Goal: Task Accomplishment & Management: Complete application form

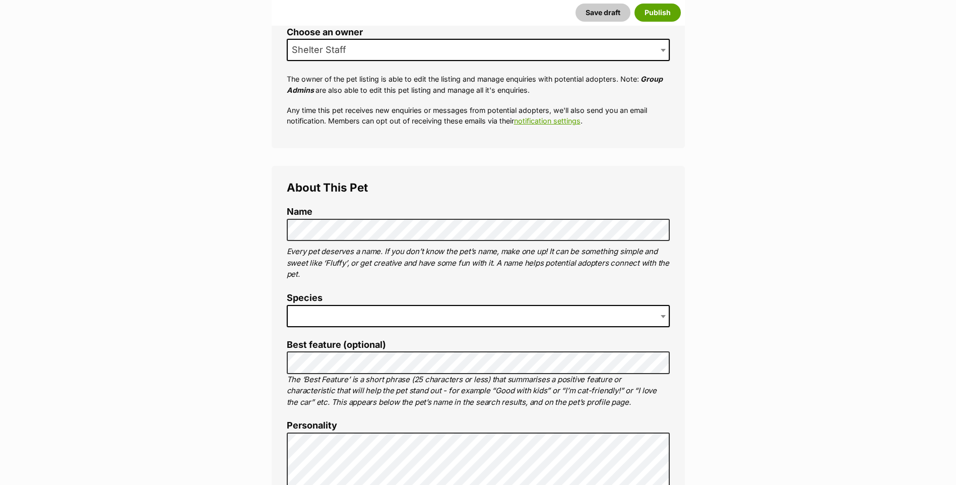
click at [576, 4] on button "Save draft" at bounding box center [603, 13] width 55 height 18
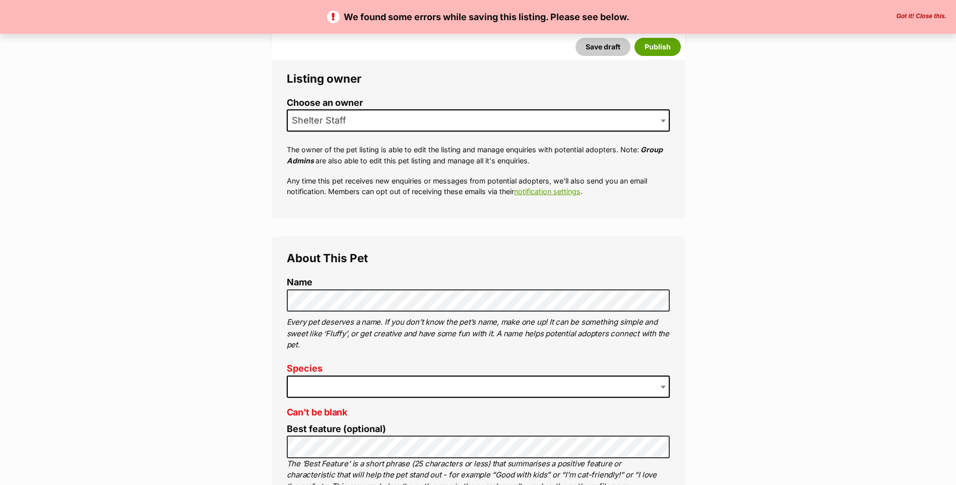
scroll to position [430, 0]
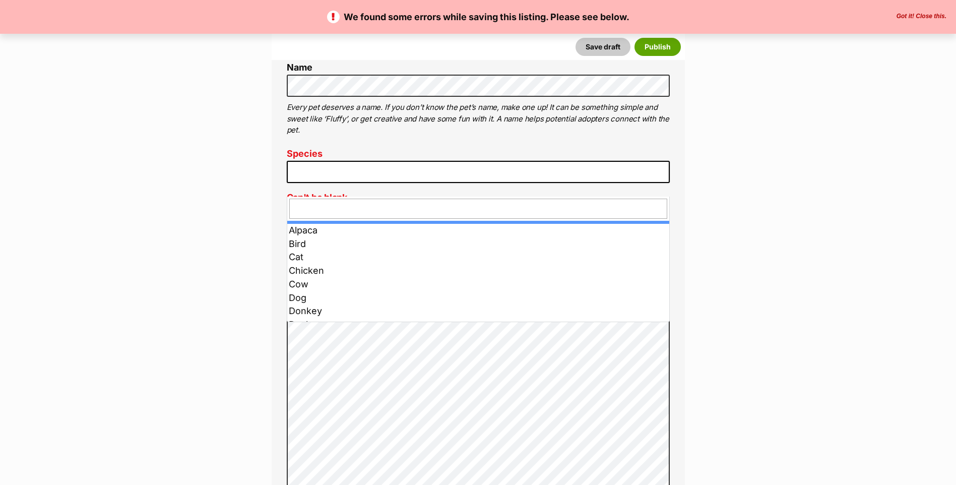
click at [350, 179] on span at bounding box center [478, 172] width 383 height 22
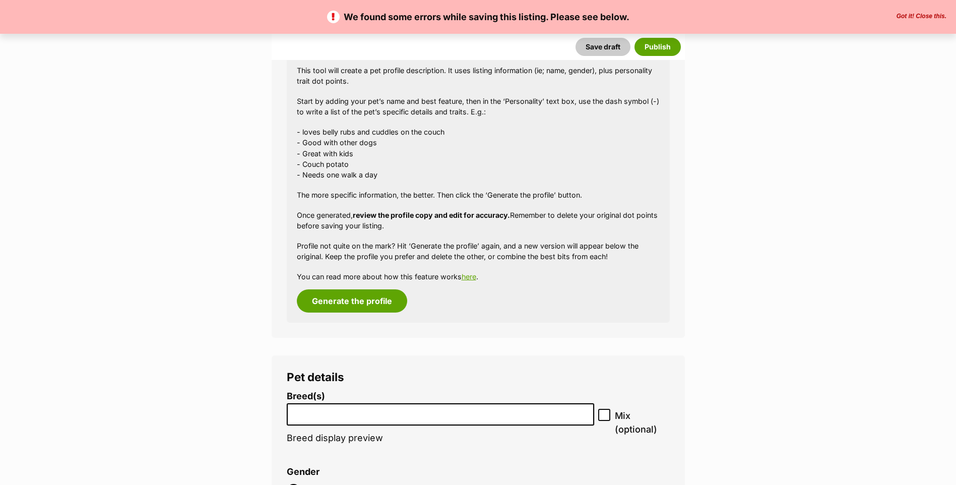
scroll to position [1187, 0]
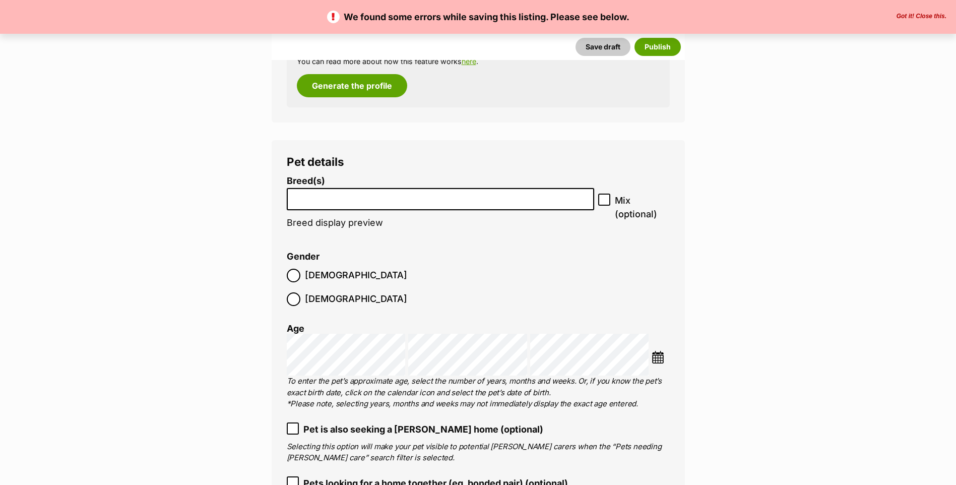
click at [339, 202] on input "search" at bounding box center [440, 197] width 301 height 11
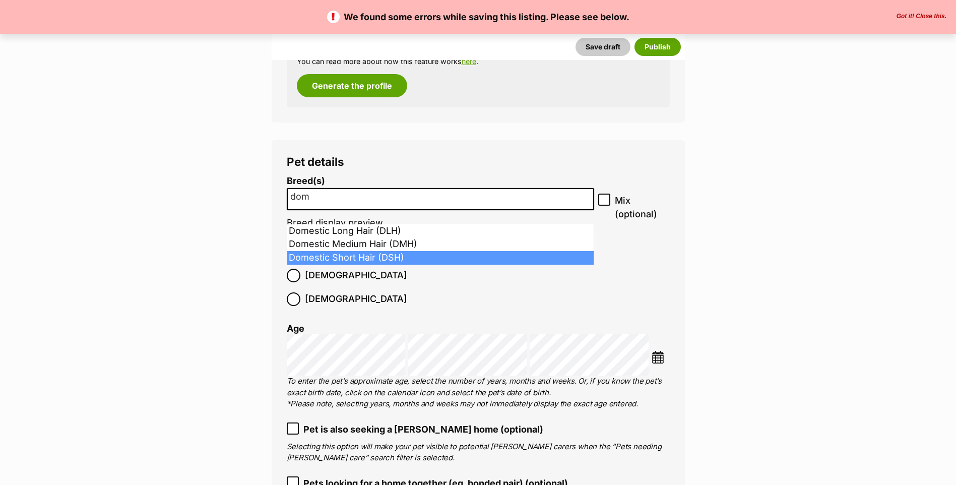
type input "dom"
select select "252102"
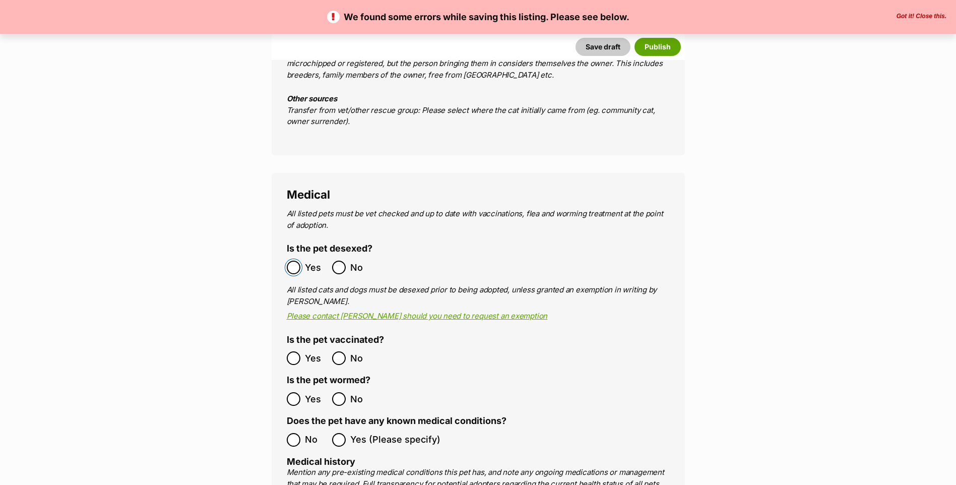
scroll to position [1940, 0]
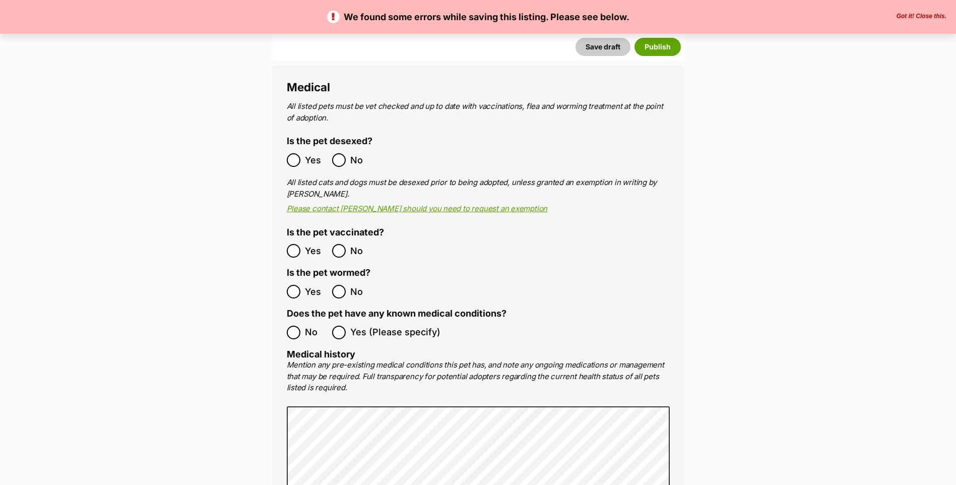
click at [293, 239] on ol "Yes No" at bounding box center [383, 251] width 192 height 24
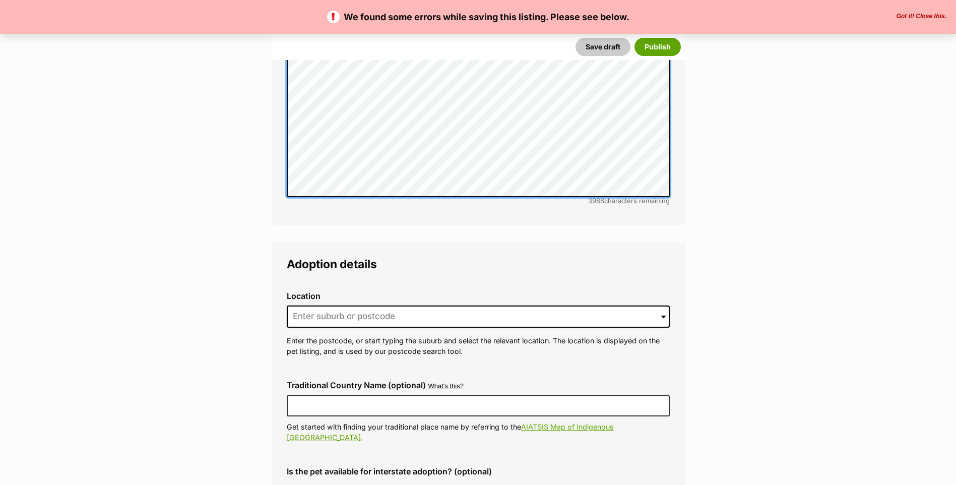
scroll to position [2477, 0]
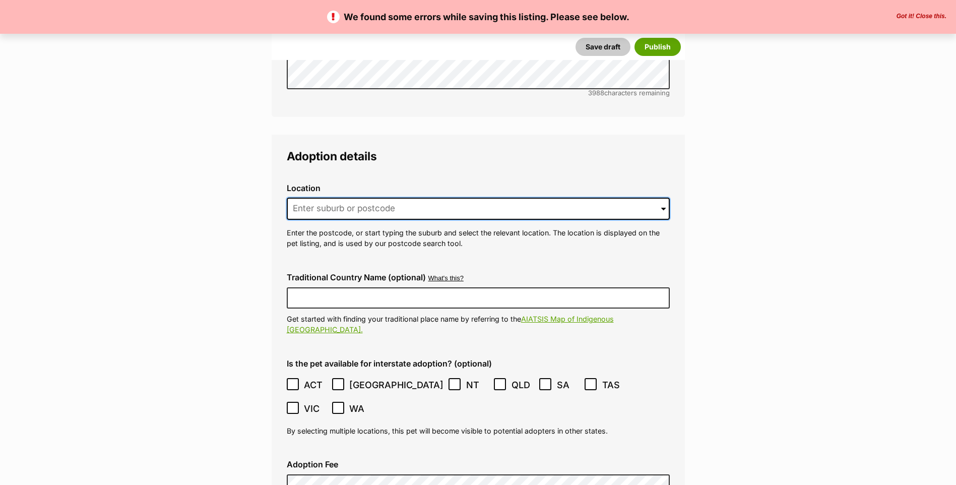
click at [355, 209] on input at bounding box center [478, 209] width 383 height 22
type input "3061"
click at [576, 38] on button "Save draft" at bounding box center [603, 47] width 55 height 18
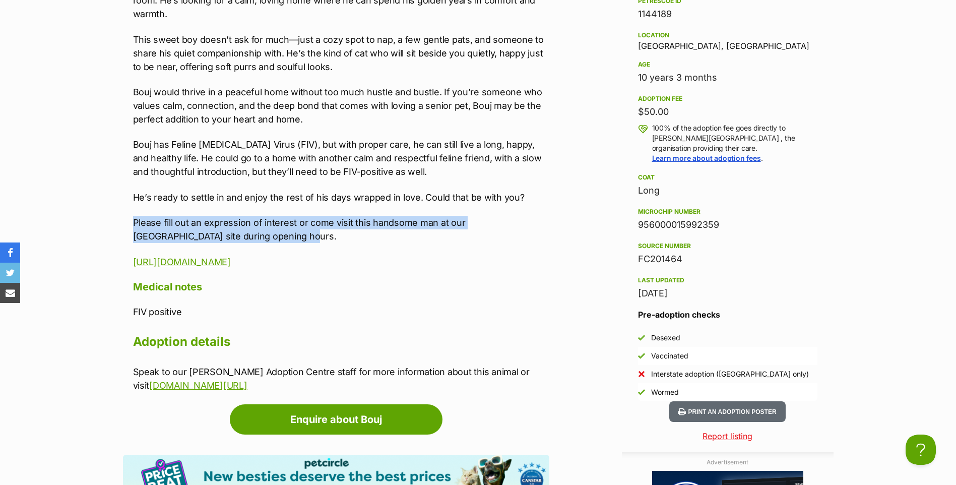
drag, startPoint x: 133, startPoint y: 232, endPoint x: 240, endPoint y: 246, distance: 107.7
click at [240, 243] on p "Please fill out an expression of interest or come visit this handsome man at ou…" at bounding box center [341, 229] width 416 height 27
copy p "Please fill out an expression of interest or come visit this handsome man at ou…"
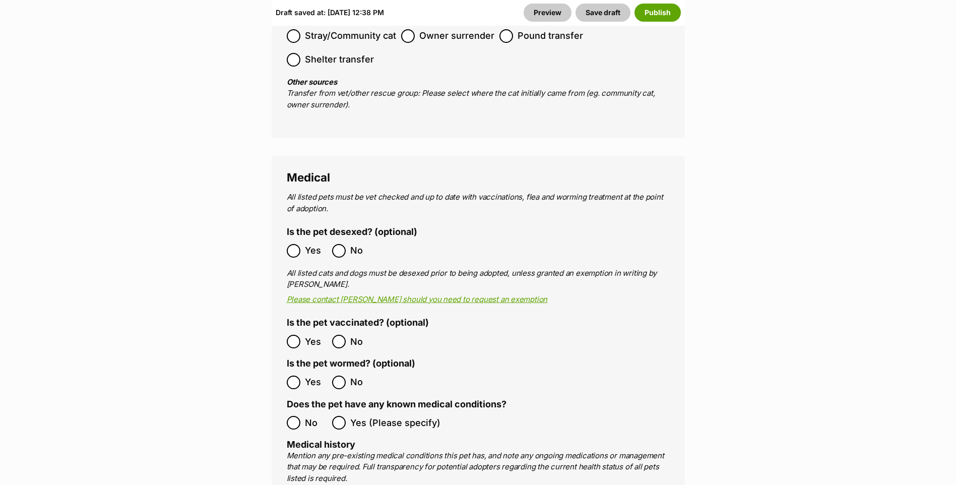
scroll to position [2581, 0]
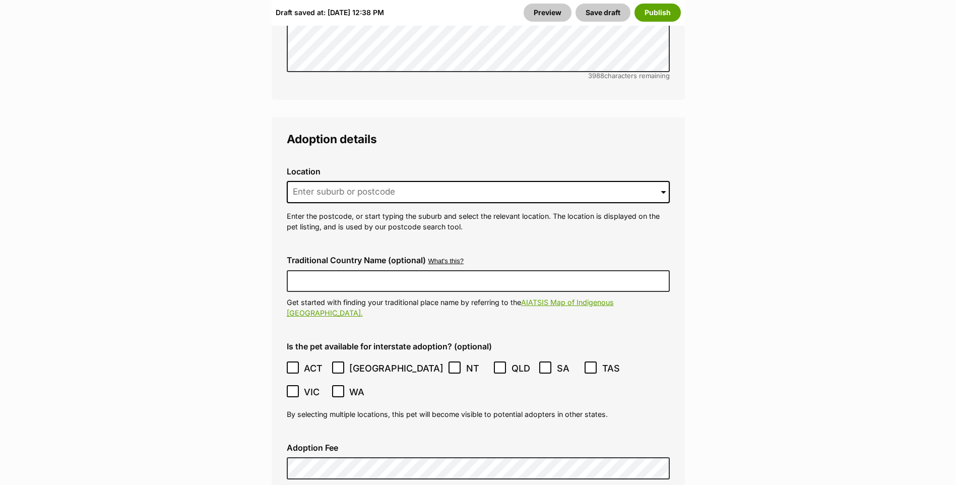
click at [331, 171] on div "Location 0 options available. Arrow down to browse or start typing to filter. E…" at bounding box center [478, 200] width 399 height 82
click at [324, 181] on input at bounding box center [478, 192] width 383 height 22
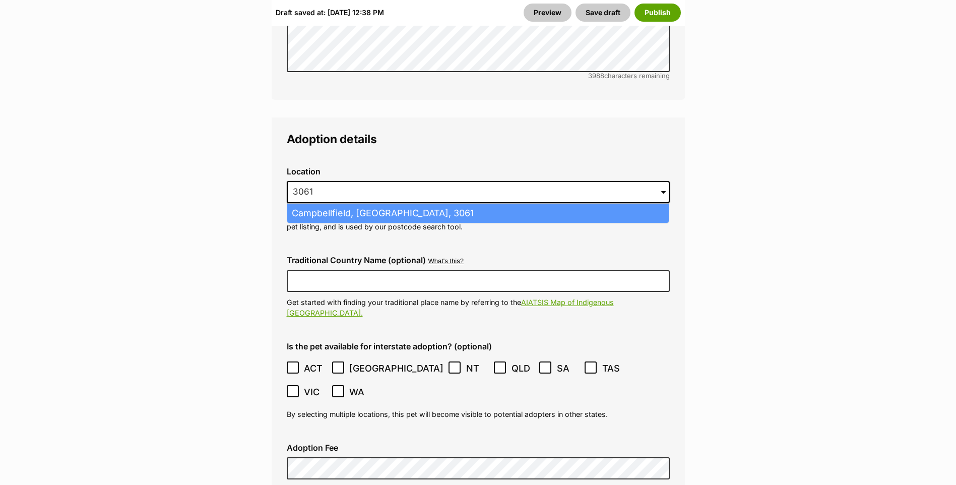
click at [310, 204] on li "Campbellfield, Victoria, 3061" at bounding box center [478, 214] width 382 height 20
type input "Campbellfield, Victoria, 3061"
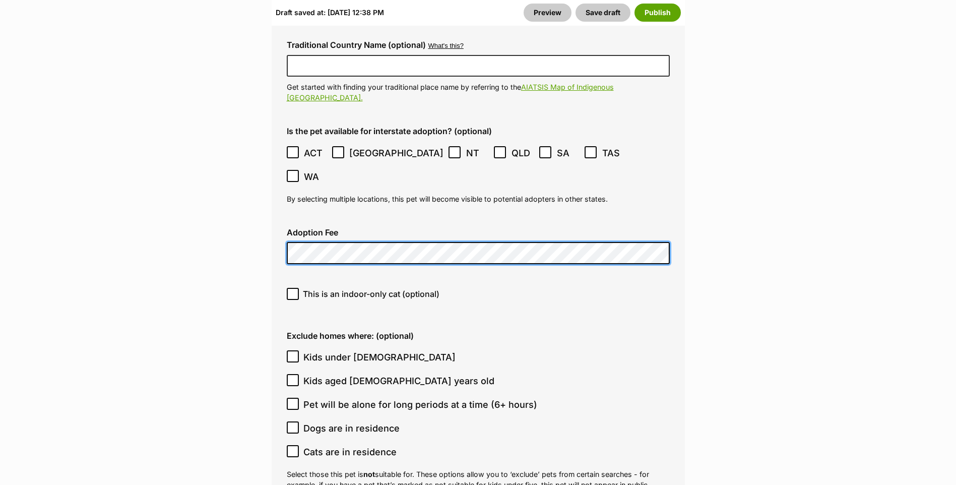
scroll to position [2903, 0]
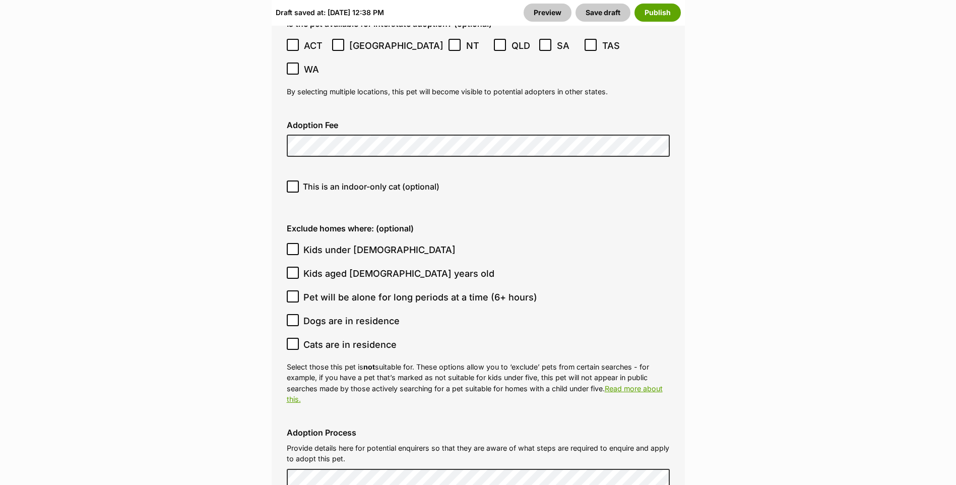
click at [291, 183] on icon at bounding box center [292, 186] width 7 height 7
click at [291, 180] on input "This is an indoor-only cat (optional)" at bounding box center [293, 186] width 12 height 12
checkbox input "true"
click at [290, 245] on icon at bounding box center [292, 248] width 7 height 7
click at [290, 243] on input "Kids under [DEMOGRAPHIC_DATA]" at bounding box center [293, 249] width 12 height 12
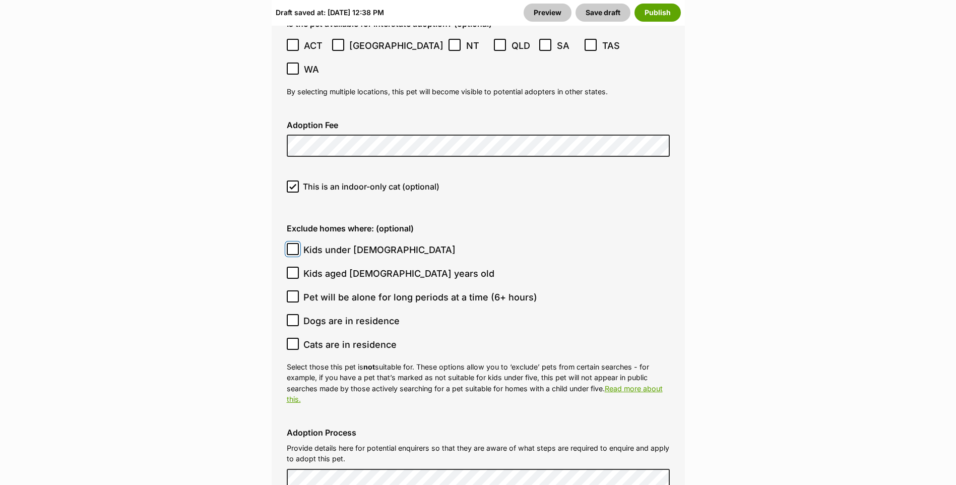
checkbox input "true"
click at [295, 269] on icon at bounding box center [292, 272] width 7 height 7
click at [295, 267] on input "Kids aged 6-12 years old" at bounding box center [293, 273] width 12 height 12
checkbox input "true"
click at [292, 317] on icon at bounding box center [292, 320] width 7 height 7
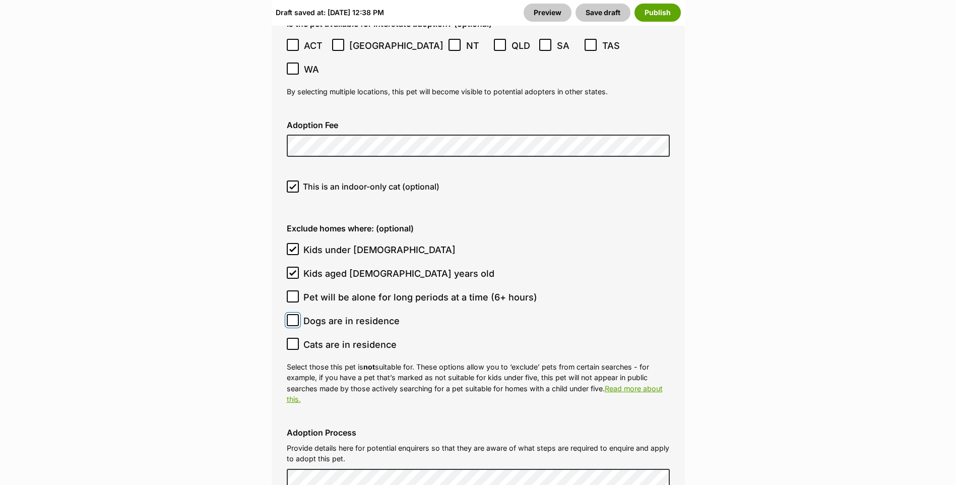
click at [292, 314] on input "Dogs are in residence" at bounding box center [293, 320] width 12 height 12
checkbox input "true"
click at [292, 342] on icon at bounding box center [293, 344] width 6 height 5
click at [292, 338] on input "Cats are in residence" at bounding box center [293, 344] width 12 height 12
checkbox input "true"
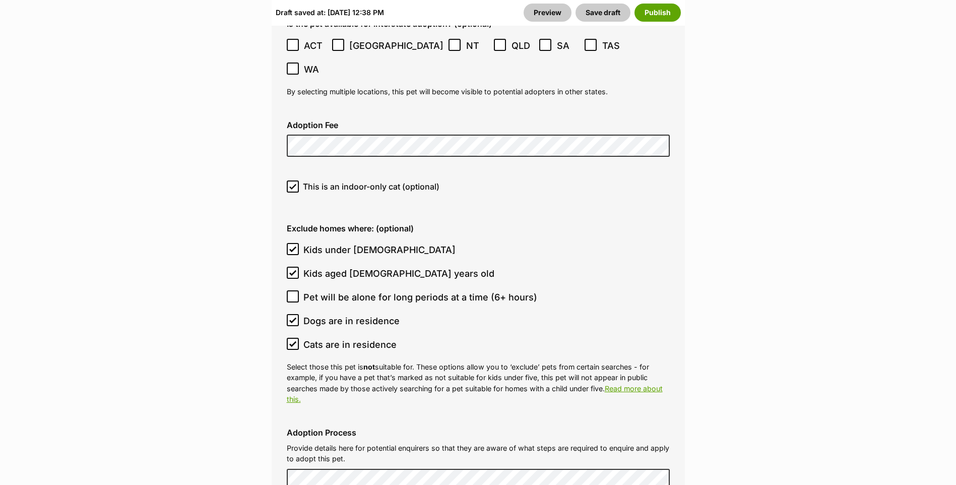
click at [292, 318] on icon at bounding box center [293, 320] width 6 height 5
click at [292, 314] on input "Dogs are in residence" at bounding box center [293, 320] width 12 height 12
checkbox input "false"
click at [296, 340] on icon at bounding box center [292, 343] width 7 height 7
click at [296, 338] on input "Cats are in residence" at bounding box center [293, 344] width 12 height 12
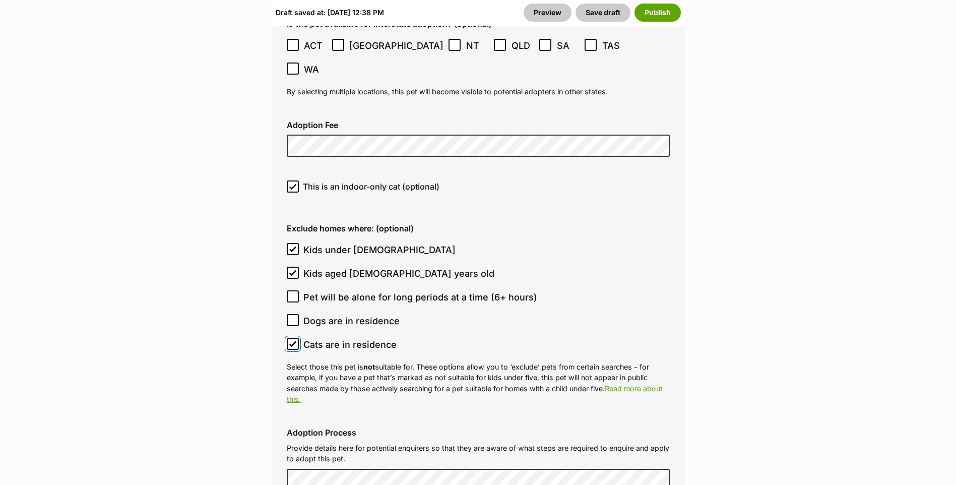
checkbox input "false"
click at [294, 268] on ol "Kids under 5 years old Kids aged 6-12 years old Pet will be alone for long peri…" at bounding box center [478, 297] width 383 height 118
click at [291, 317] on icon at bounding box center [292, 320] width 7 height 7
click at [291, 314] on input "Dogs are in residence" at bounding box center [293, 320] width 12 height 12
checkbox input "true"
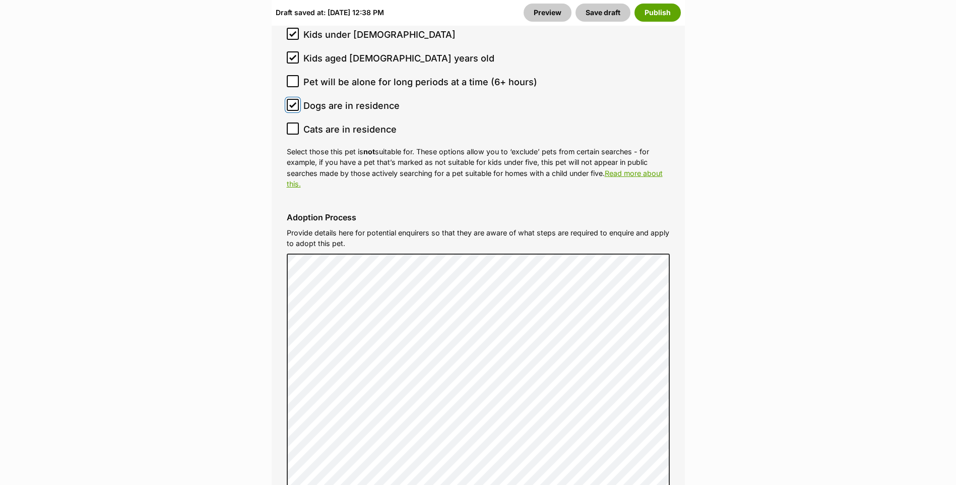
scroll to position [3441, 0]
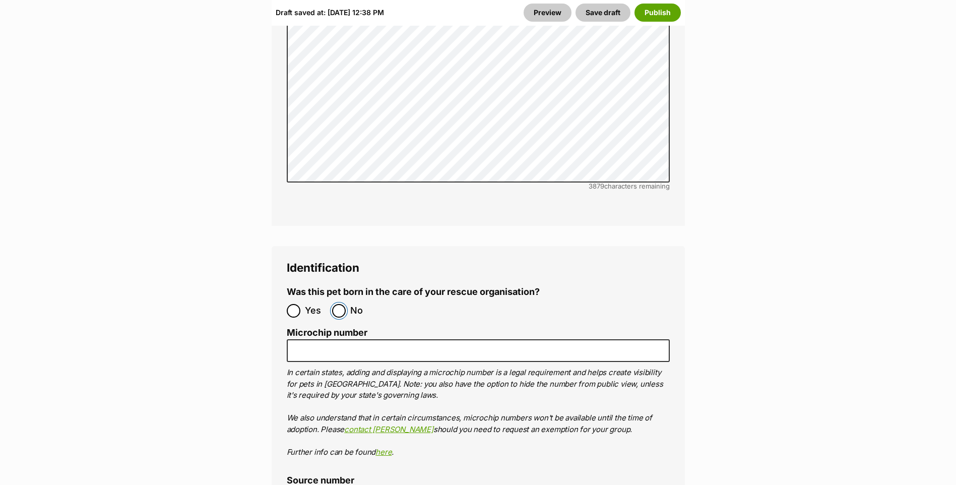
click at [342, 304] on input "No" at bounding box center [339, 311] width 14 height 14
radio input "true"
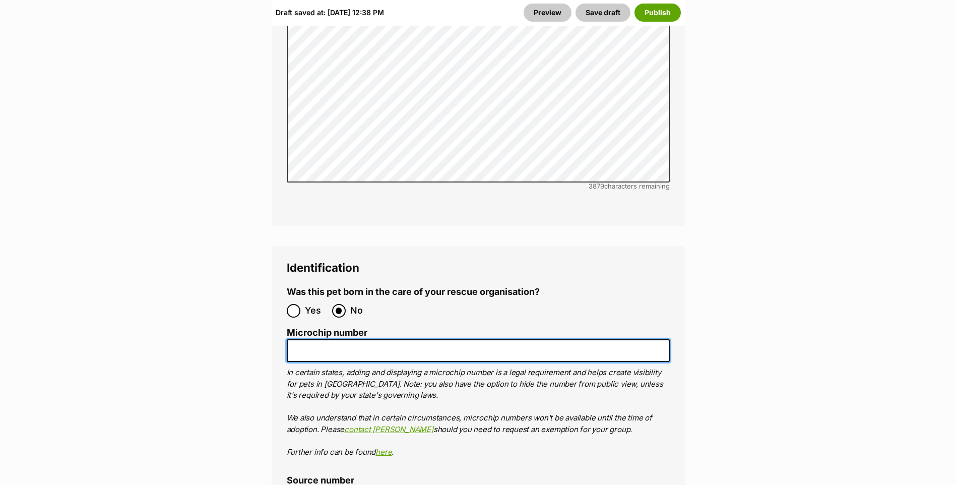
click at [358, 339] on input "Microchip number" at bounding box center [478, 350] width 383 height 23
paste input "https://lortsmith.co"
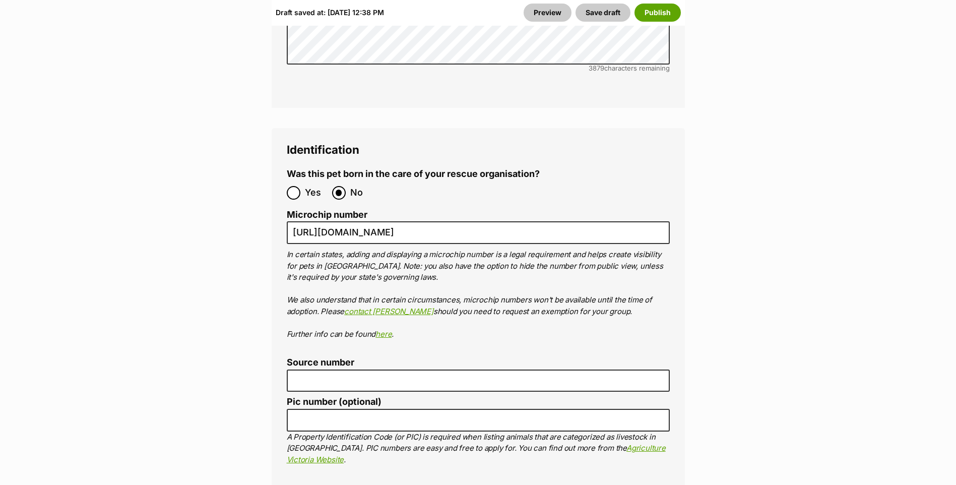
scroll to position [3666, 0]
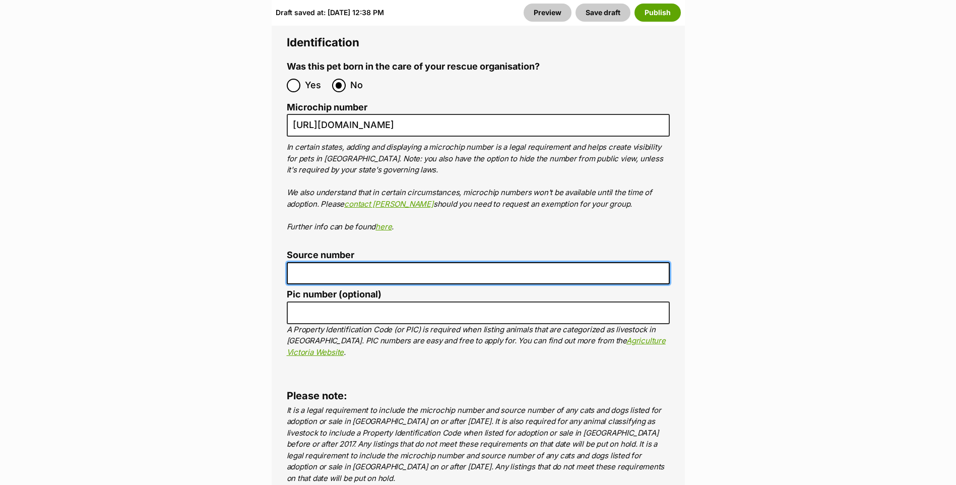
click at [344, 262] on input "Source number" at bounding box center [478, 273] width 383 height 23
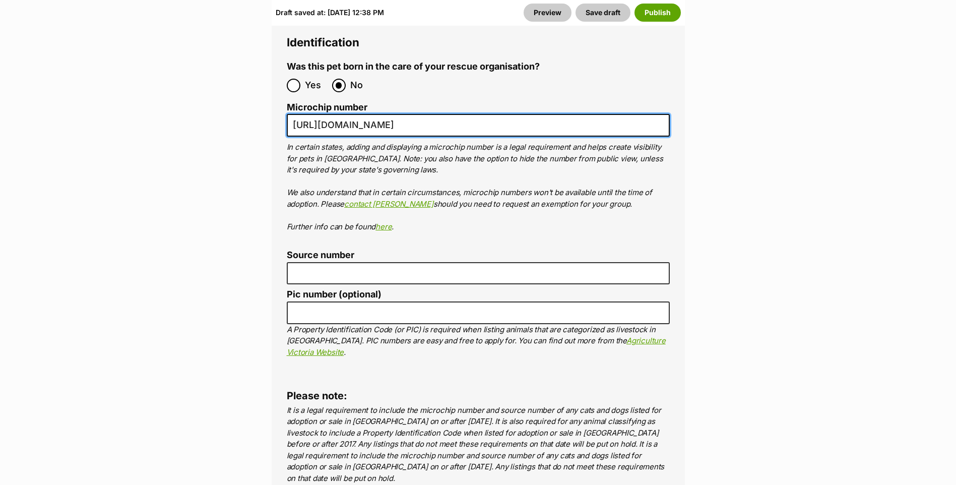
click at [343, 114] on input "https://lortsmith.co" at bounding box center [478, 125] width 383 height 23
click at [341, 114] on input "https://lortsmith.co" at bounding box center [478, 125] width 383 height 23
paste input "956000018888238"
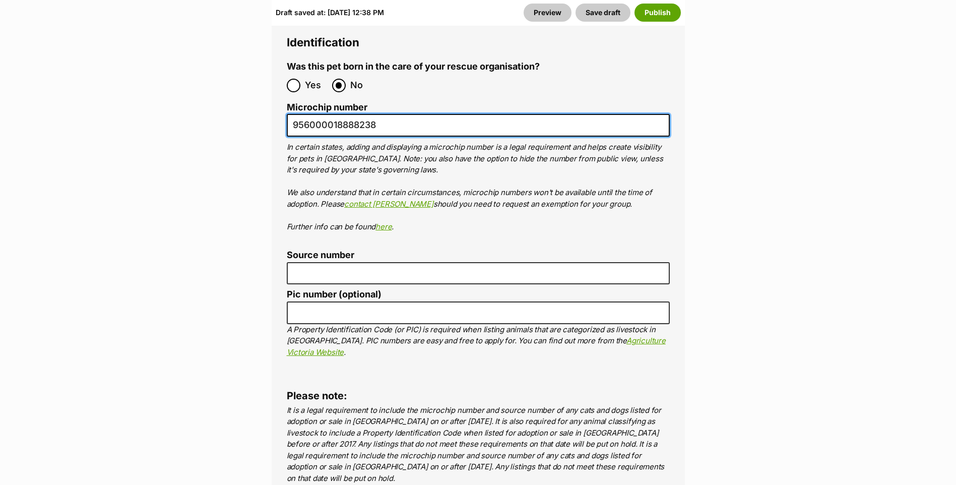
type input "956000018888238"
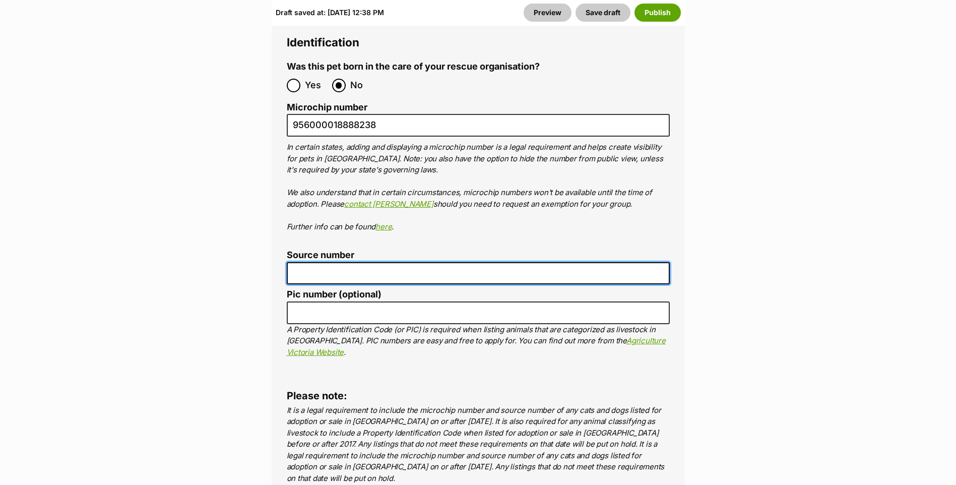
click at [352, 262] on input "Source number" at bounding box center [478, 273] width 383 height 23
type input "FC201464"
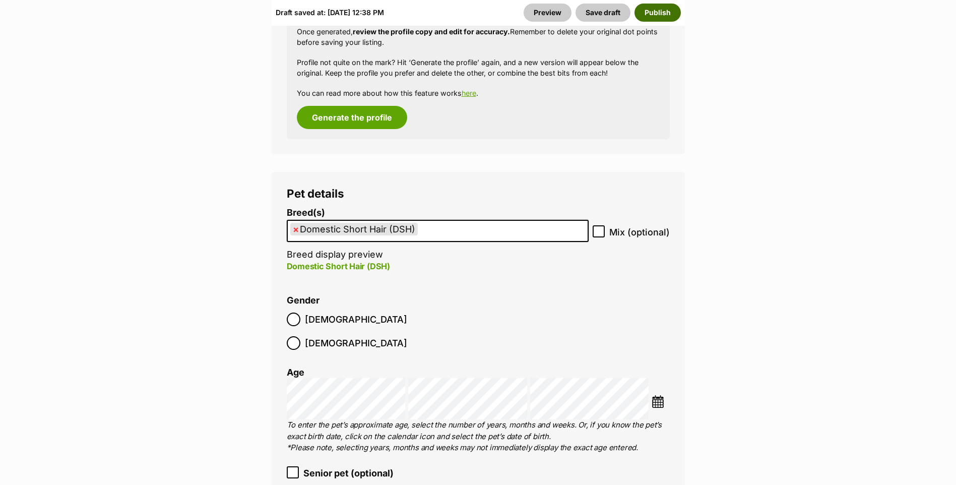
click at [665, 15] on button "Publish" at bounding box center [658, 13] width 46 height 18
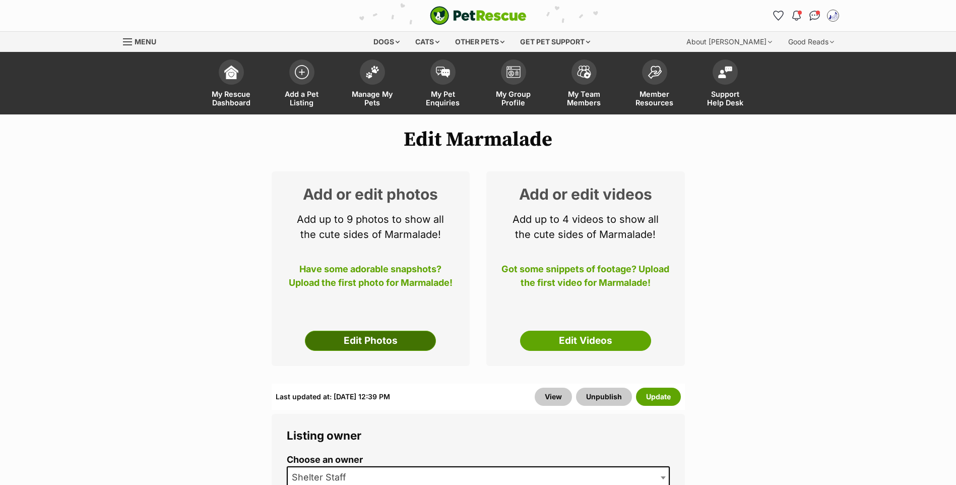
click at [338, 351] on link "Edit Photos" at bounding box center [370, 341] width 131 height 20
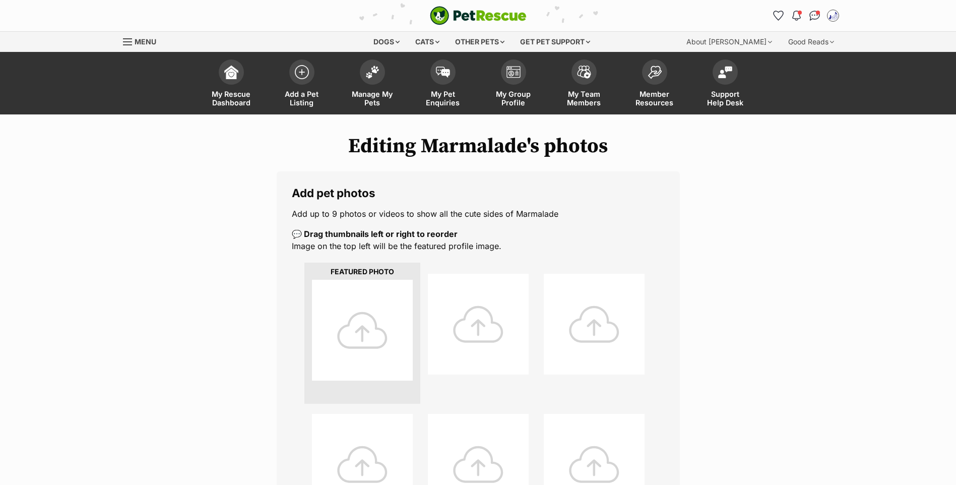
click at [353, 323] on div at bounding box center [362, 330] width 101 height 101
click at [368, 309] on div at bounding box center [362, 330] width 101 height 101
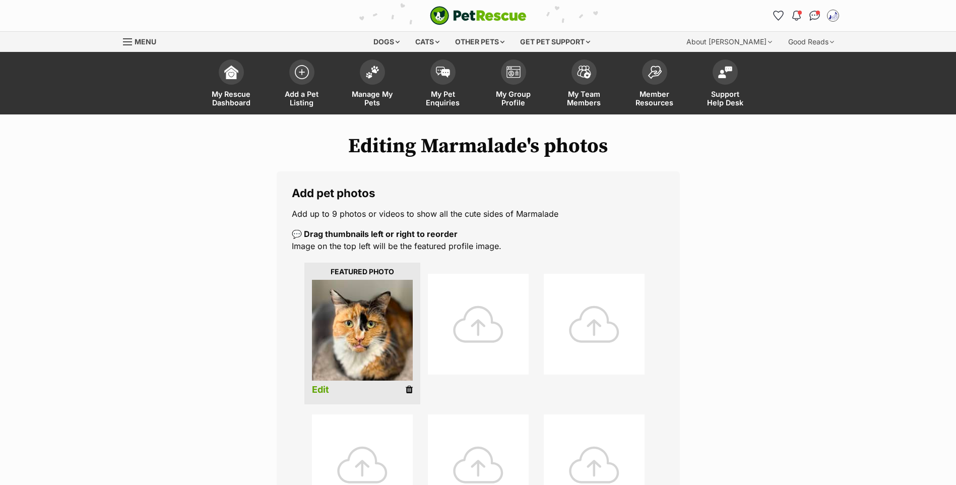
scroll to position [430, 0]
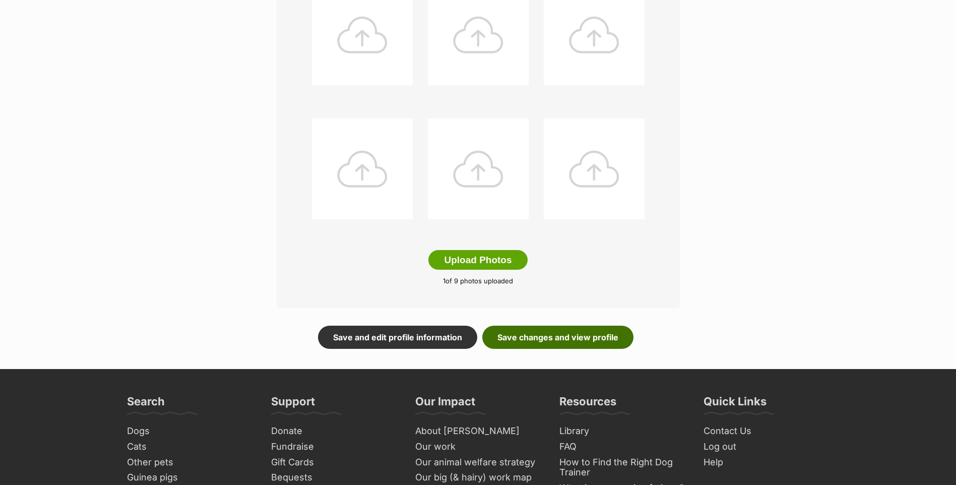
click at [529, 349] on link "Save changes and view profile" at bounding box center [557, 337] width 151 height 23
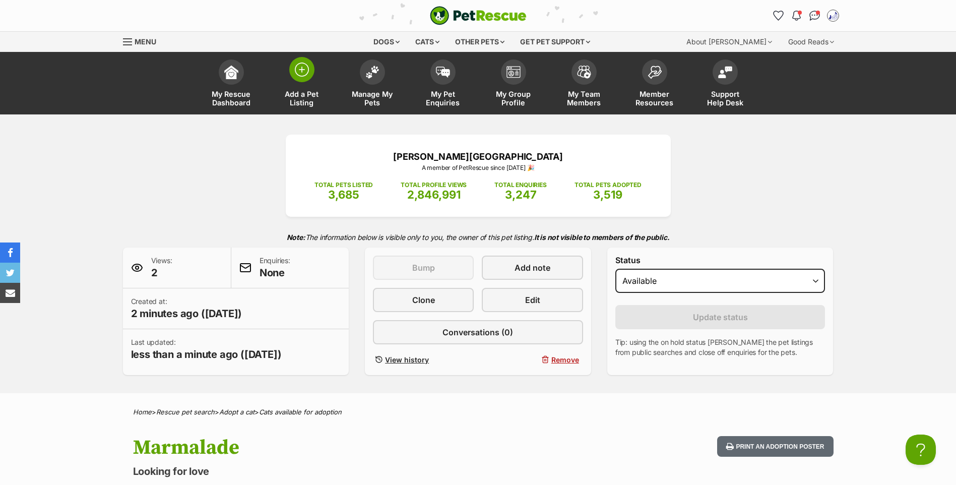
click at [300, 71] on img at bounding box center [302, 70] width 14 height 14
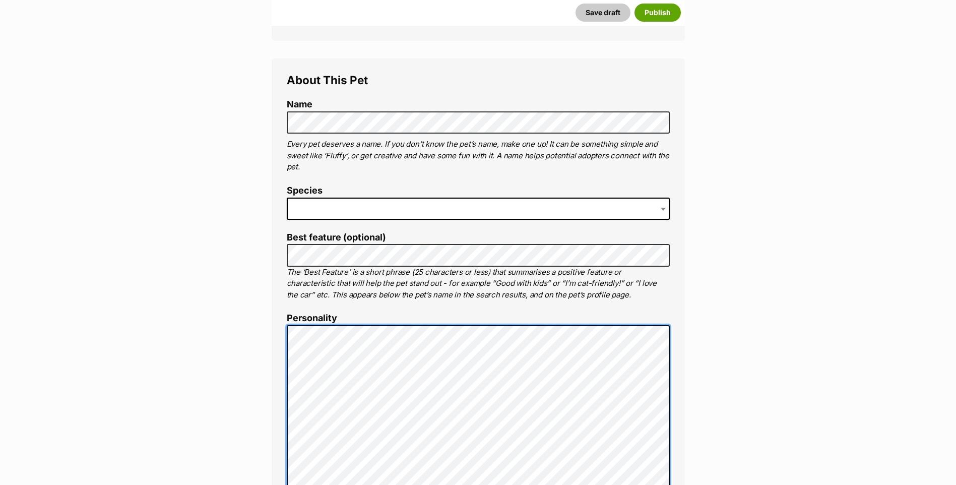
scroll to position [381, 0]
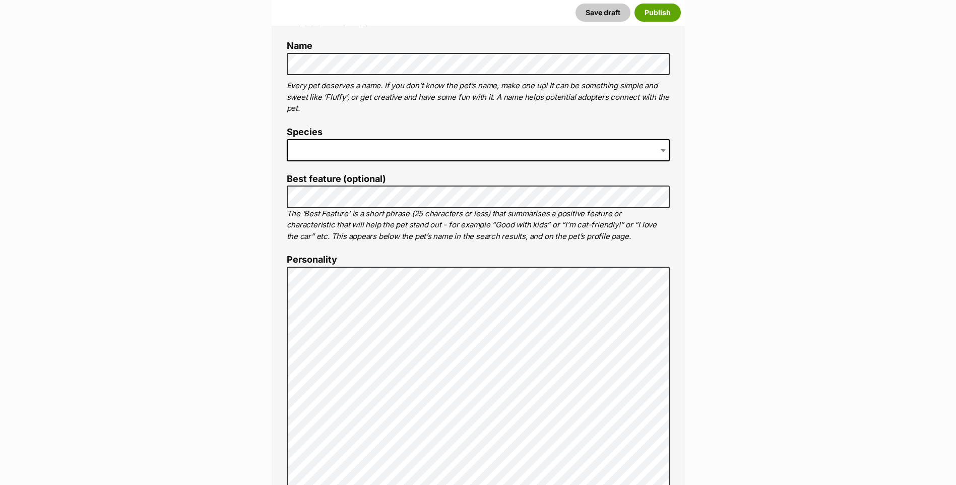
click at [344, 158] on span at bounding box center [478, 150] width 383 height 22
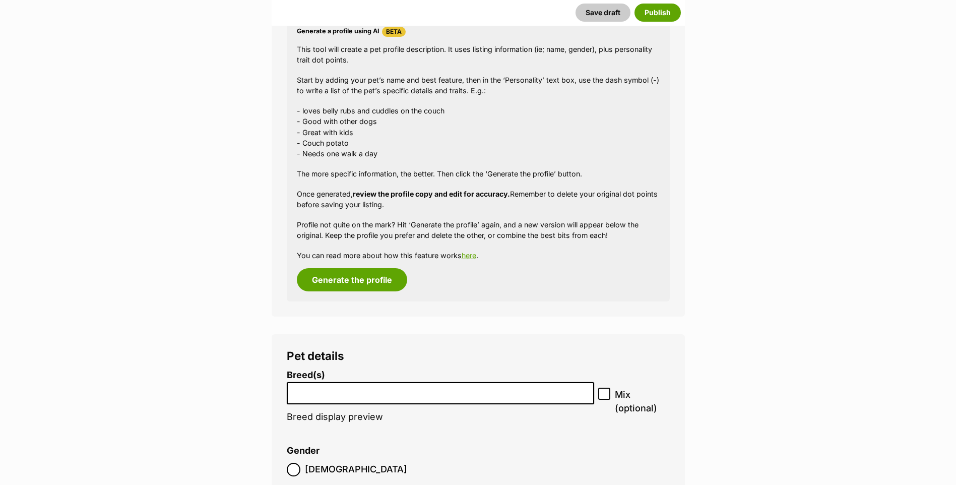
scroll to position [1134, 0]
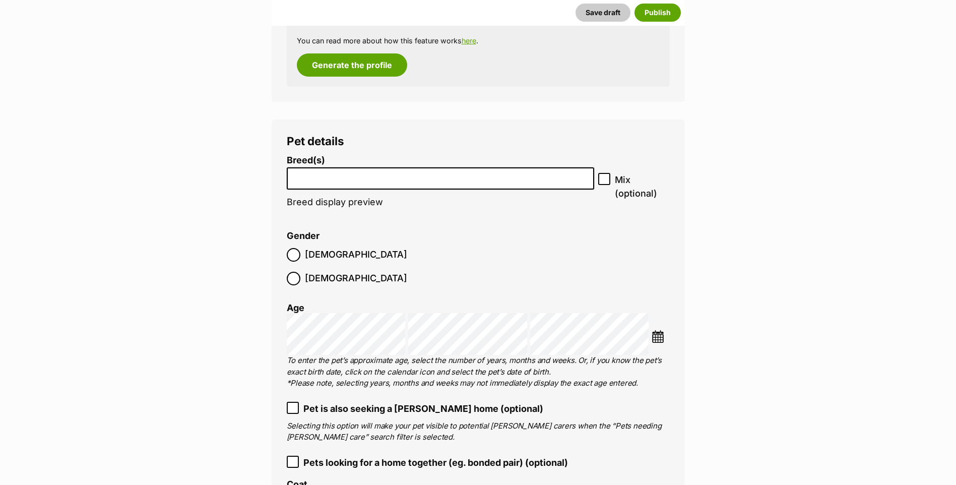
click at [297, 181] on input "search" at bounding box center [440, 176] width 301 height 11
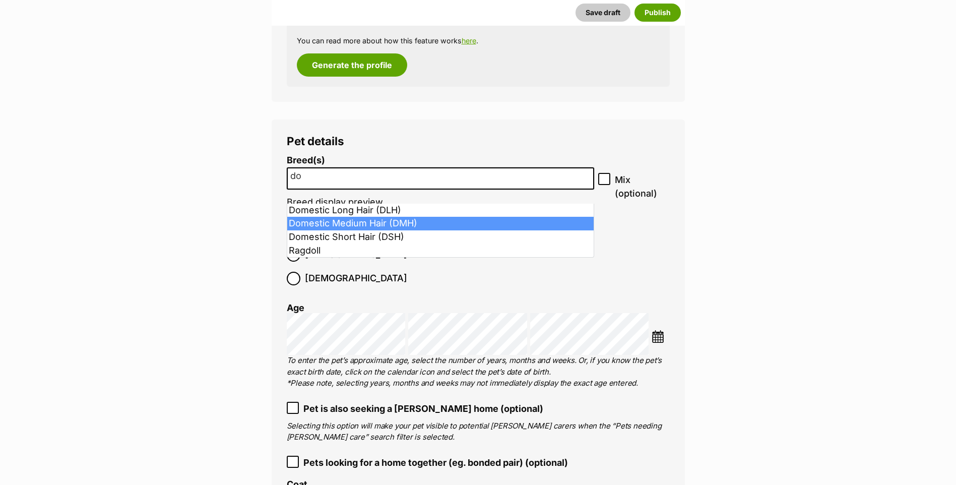
type input "do"
select select "252101"
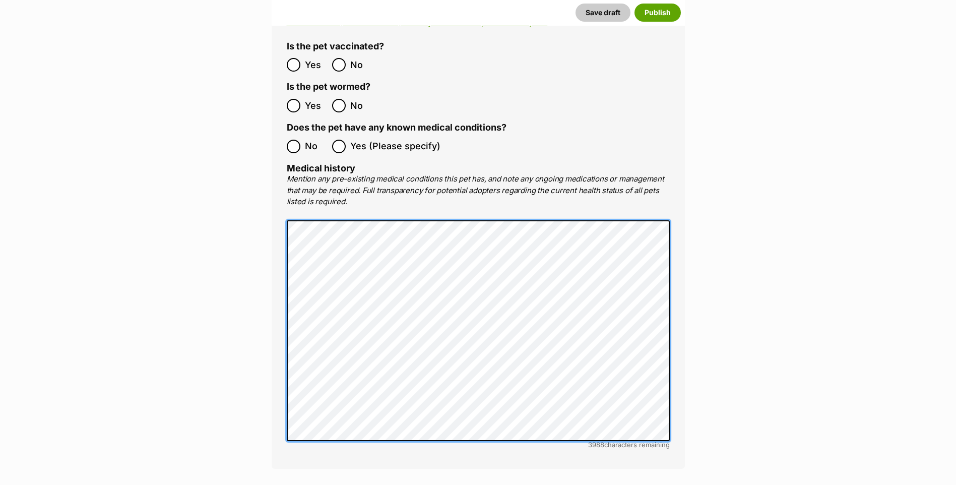
scroll to position [2318, 0]
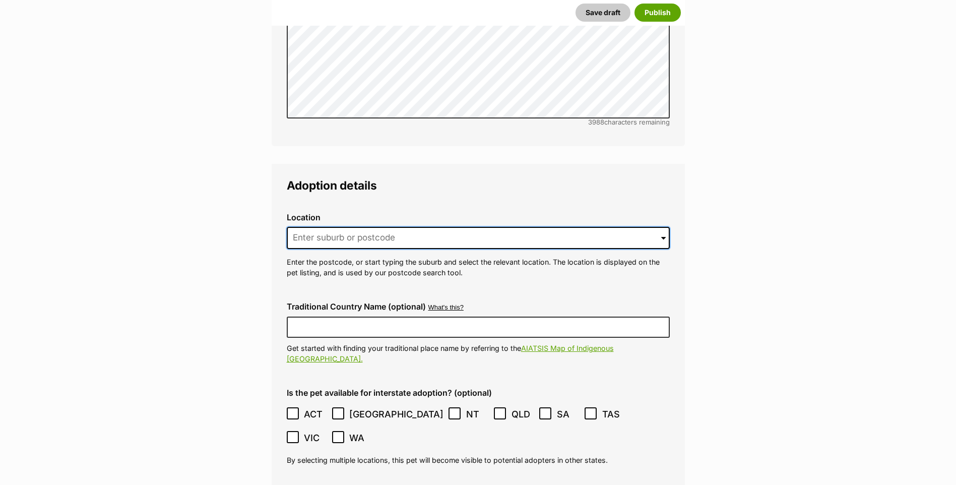
click at [334, 227] on input at bounding box center [478, 238] width 383 height 22
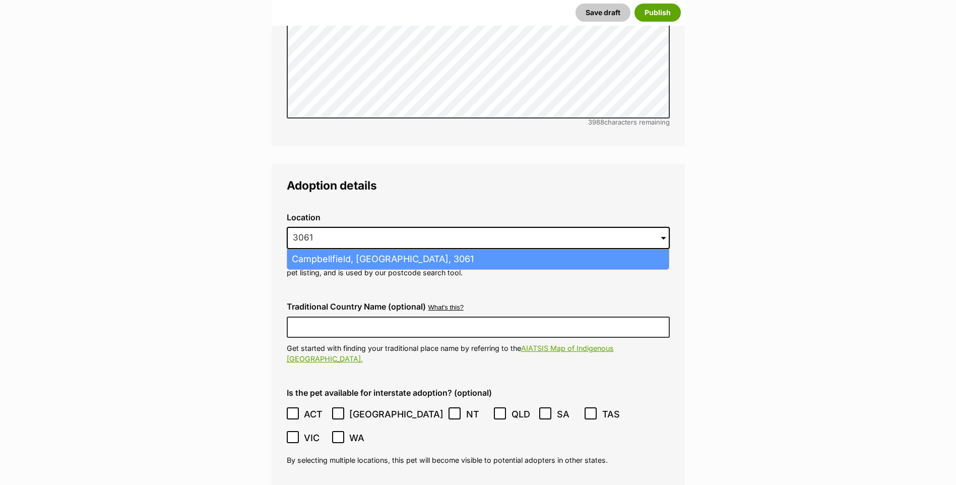
click at [313, 250] on li "Campbellfield, Victoria, 3061" at bounding box center [478, 260] width 382 height 20
type input "Campbellfield, Victoria, 3061"
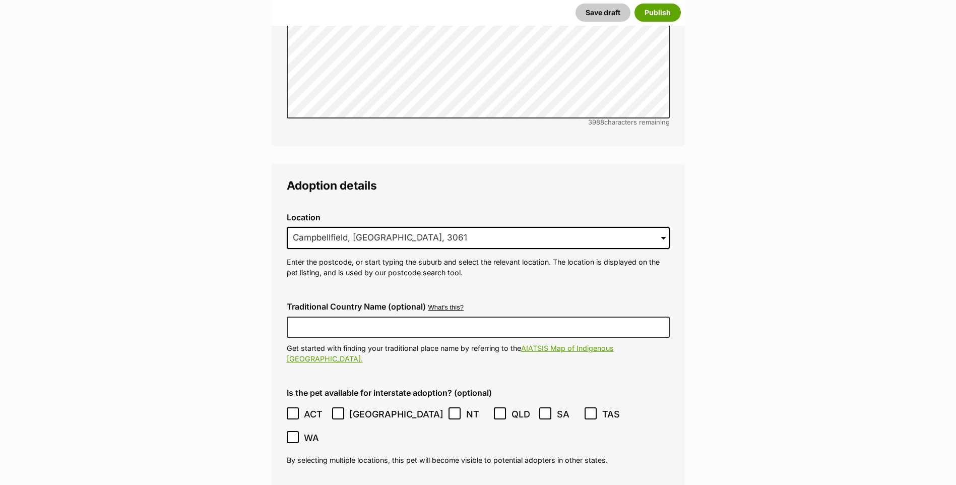
scroll to position [2532, 0]
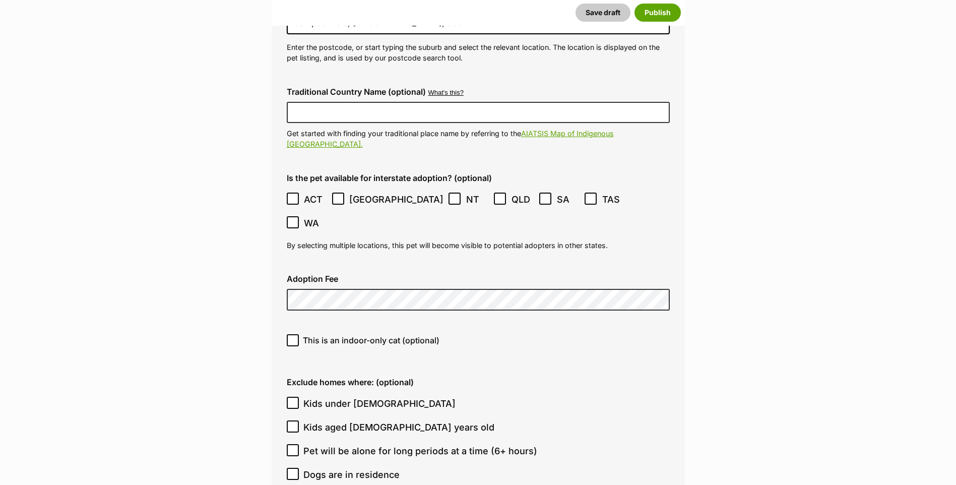
type input "FC201464"
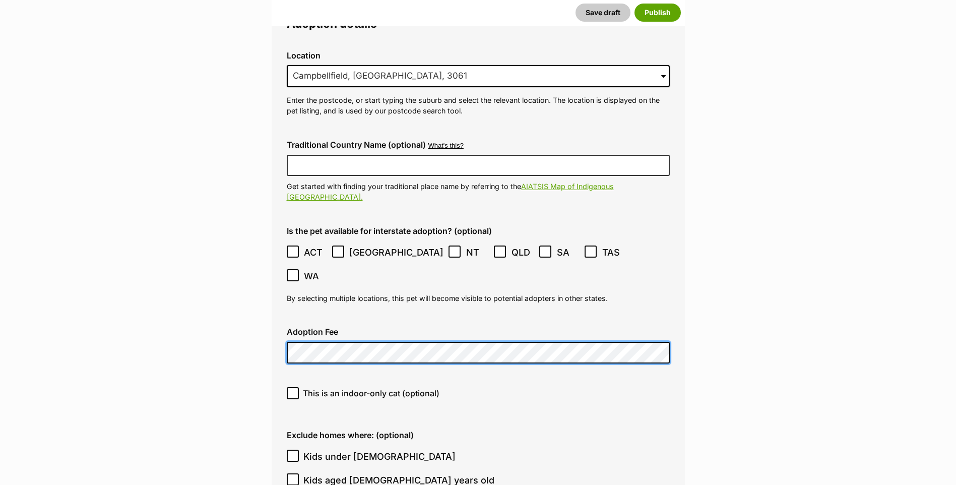
scroll to position [2694, 0]
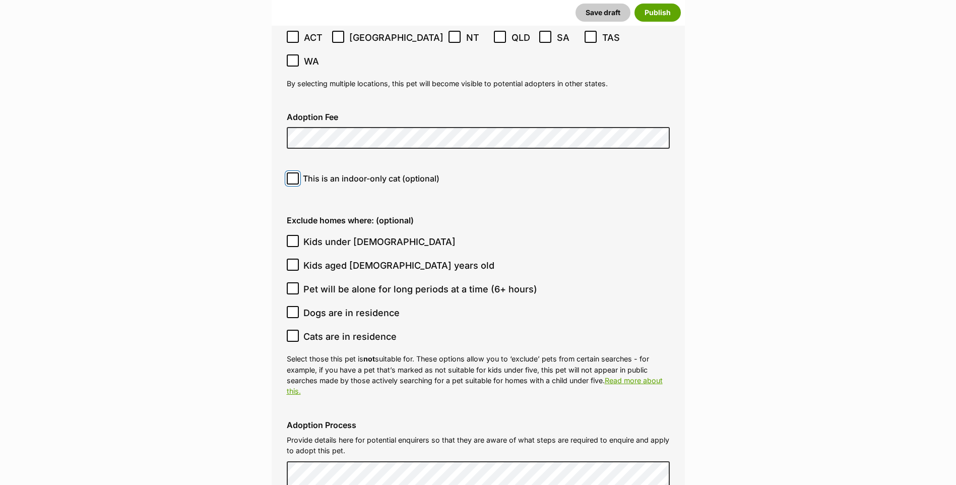
click at [293, 172] on input "This is an indoor-only cat (optional)" at bounding box center [293, 178] width 12 height 12
checkbox input "true"
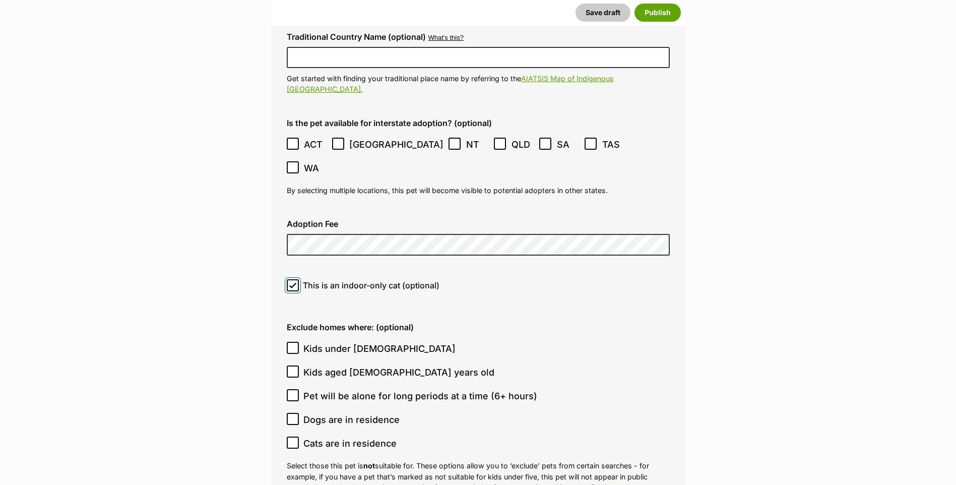
scroll to position [2695, 0]
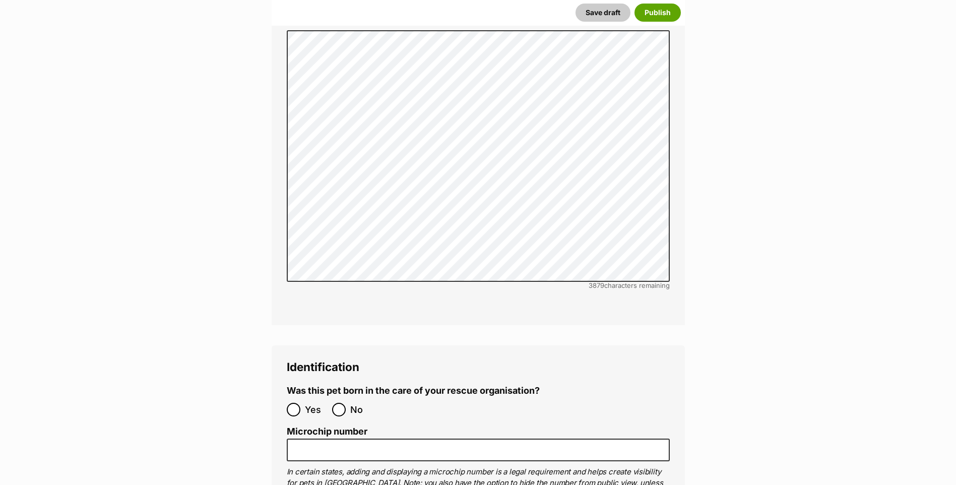
scroll to position [3340, 0]
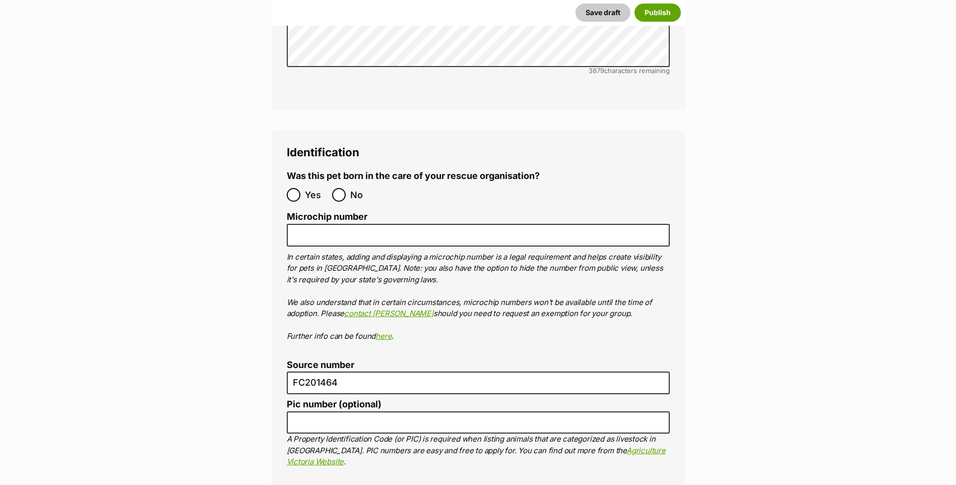
click at [398, 252] on p "In certain states, adding and displaying a microchip number is a legal requirem…" at bounding box center [478, 297] width 383 height 91
click at [392, 212] on label "Microchip number" at bounding box center [478, 217] width 383 height 11
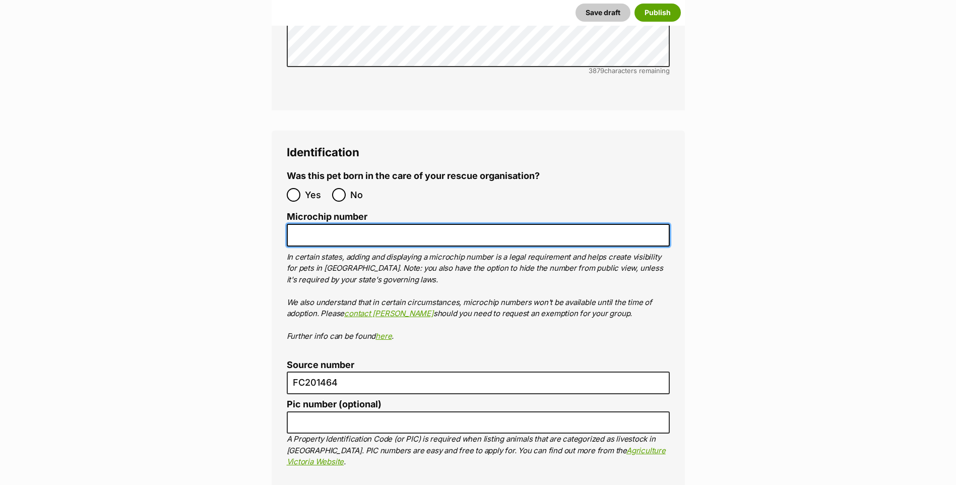
click at [392, 224] on input "Microchip number" at bounding box center [478, 235] width 383 height 23
click at [390, 224] on input "Microchip number" at bounding box center [478, 235] width 383 height 23
paste input "956000017505450"
type input "956000017505450"
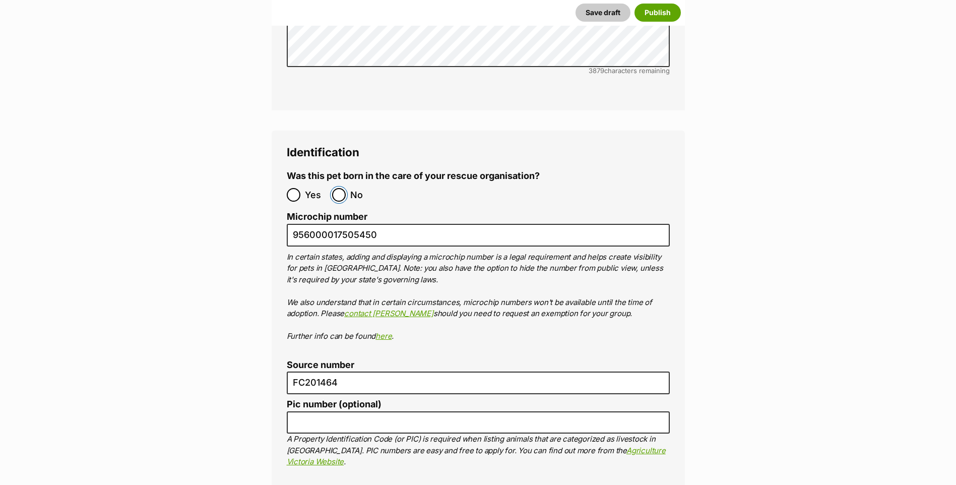
click at [339, 188] on input "No" at bounding box center [339, 195] width 14 height 14
radio input "true"
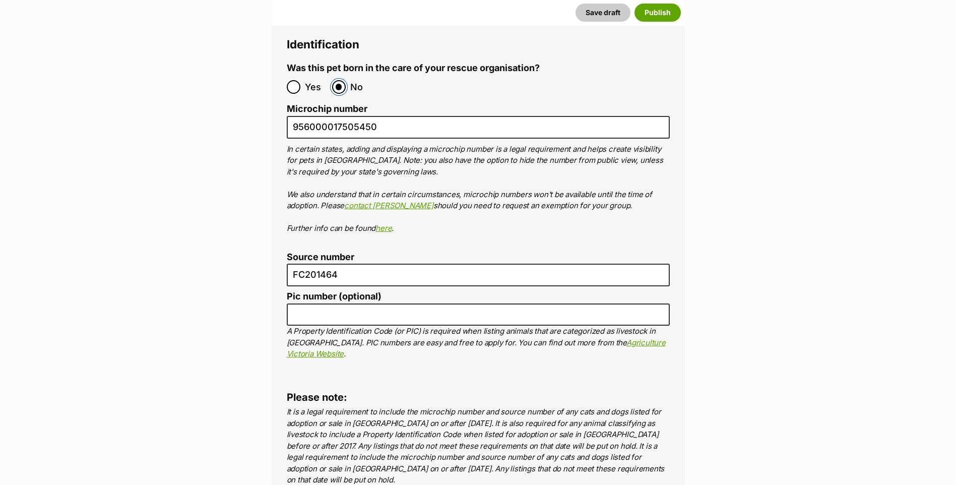
scroll to position [3340, 0]
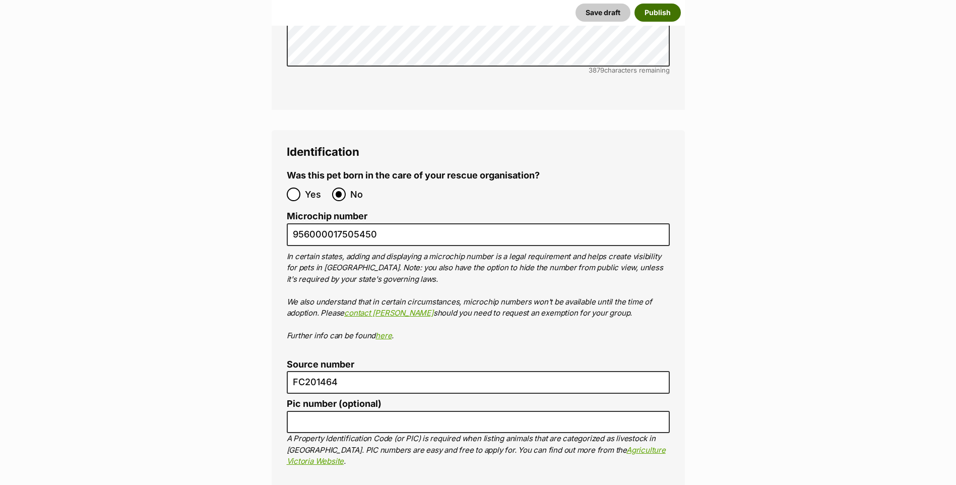
click at [660, 9] on button "Publish" at bounding box center [658, 13] width 46 height 18
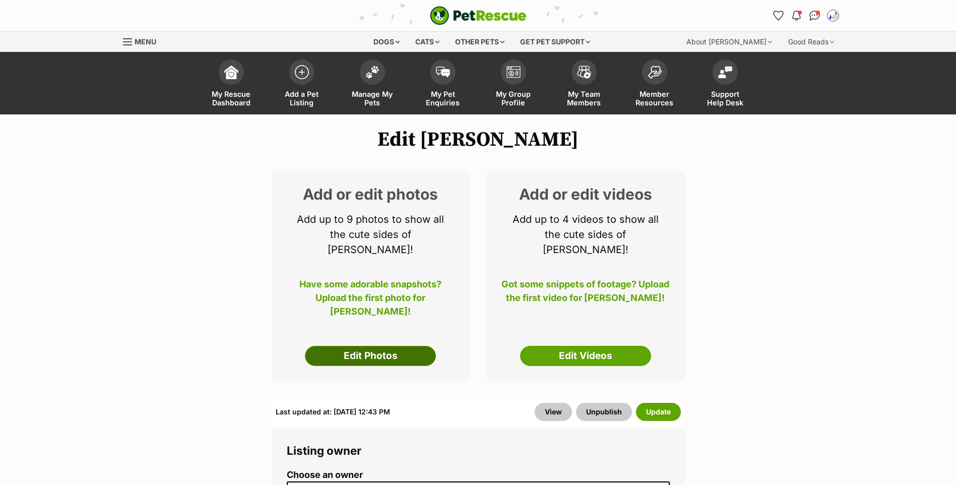
click at [359, 356] on link "Edit Photos" at bounding box center [370, 356] width 131 height 20
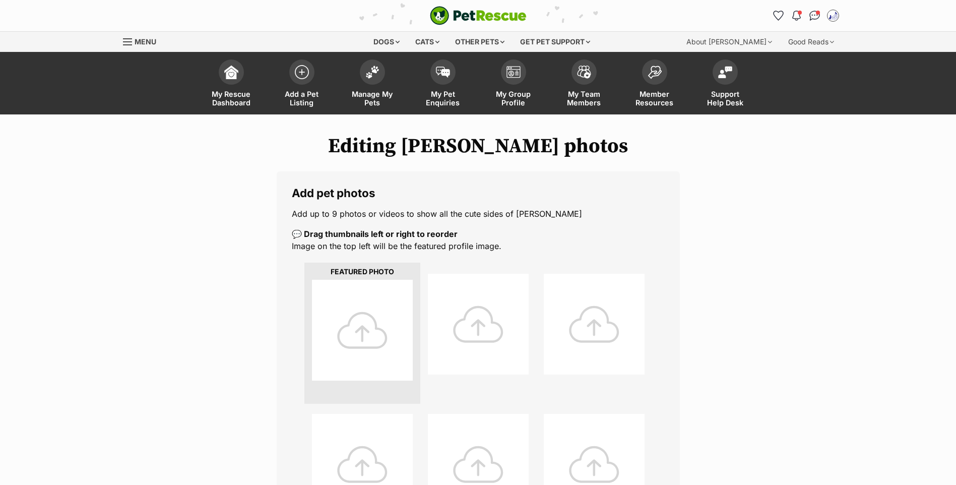
click at [349, 332] on div at bounding box center [362, 330] width 101 height 101
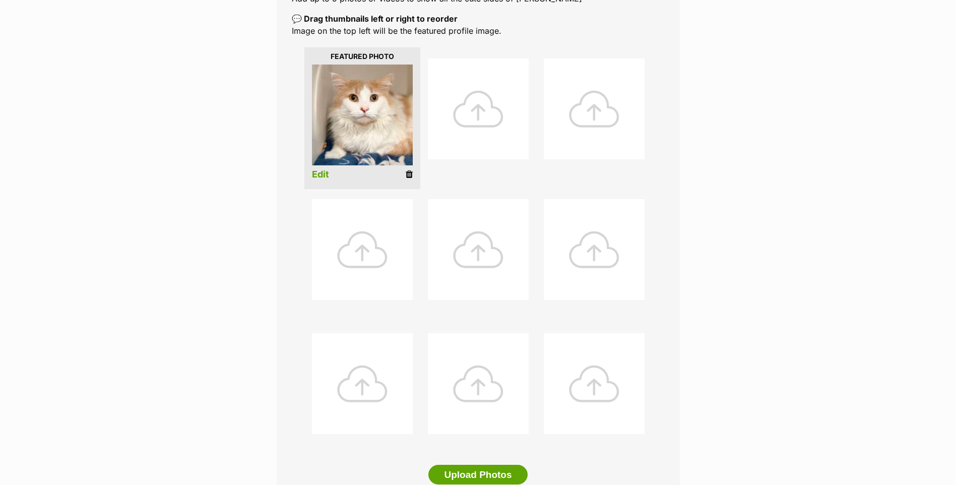
scroll to position [538, 0]
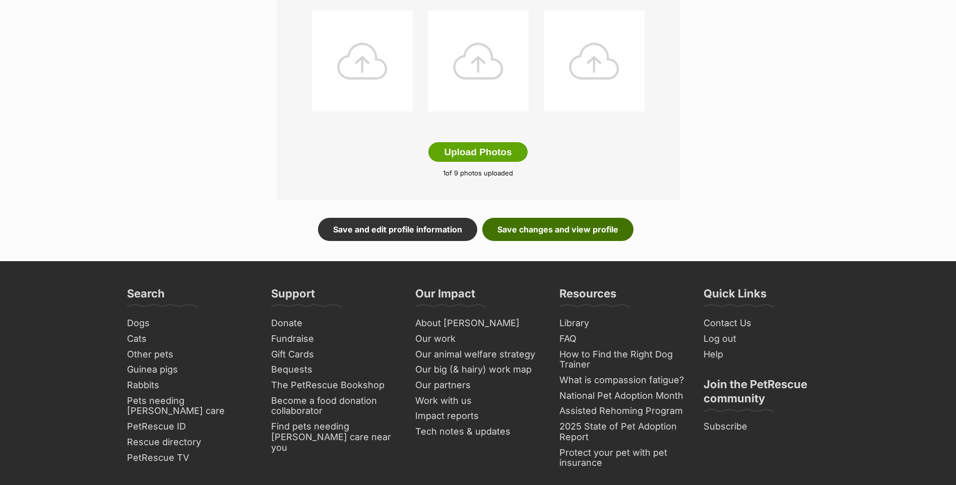
click at [566, 241] on link "Save changes and view profile" at bounding box center [557, 229] width 151 height 23
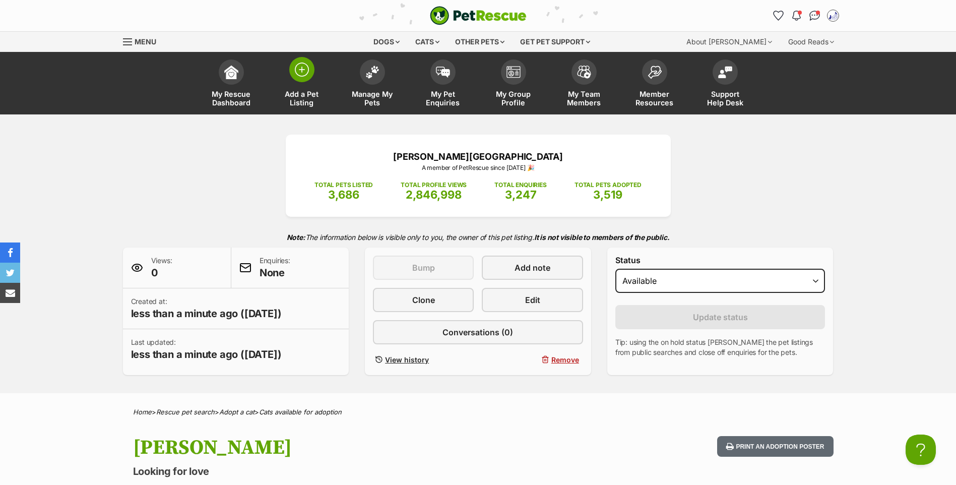
click at [307, 74] on img at bounding box center [302, 70] width 14 height 14
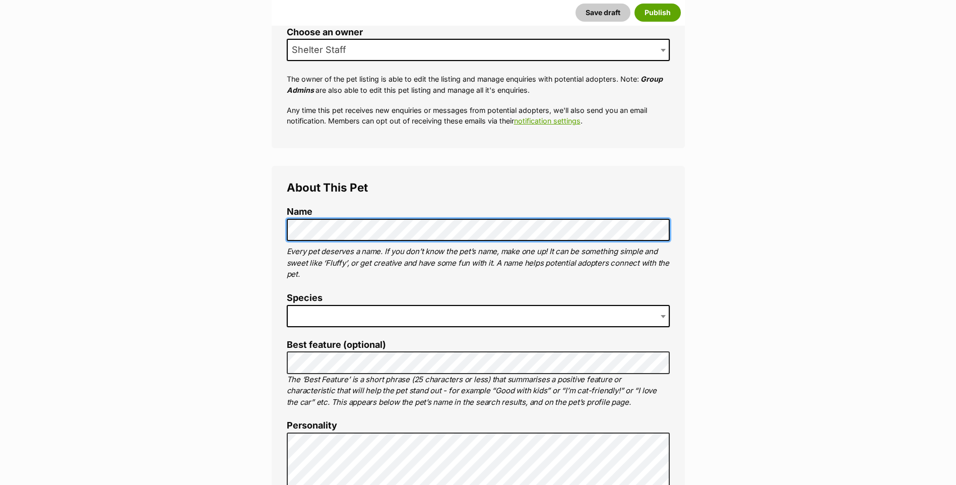
scroll to position [430, 0]
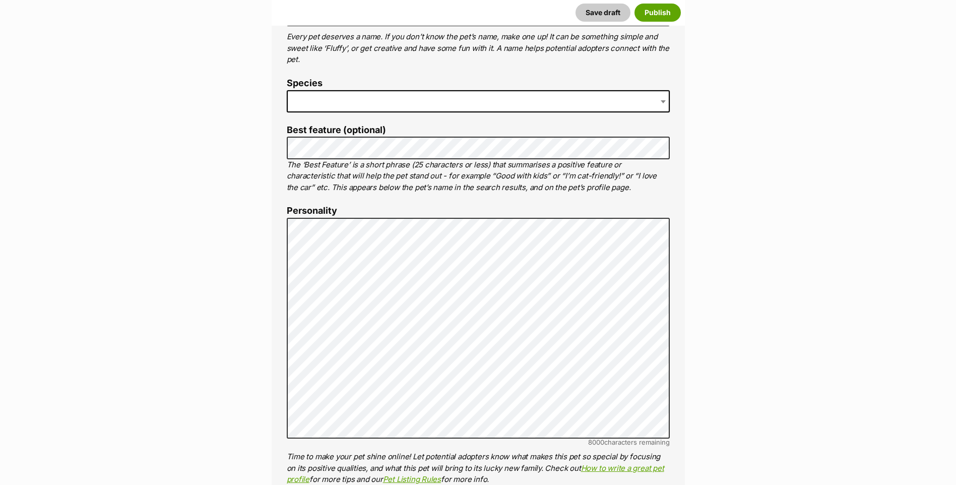
click at [337, 112] on span at bounding box center [478, 101] width 383 height 22
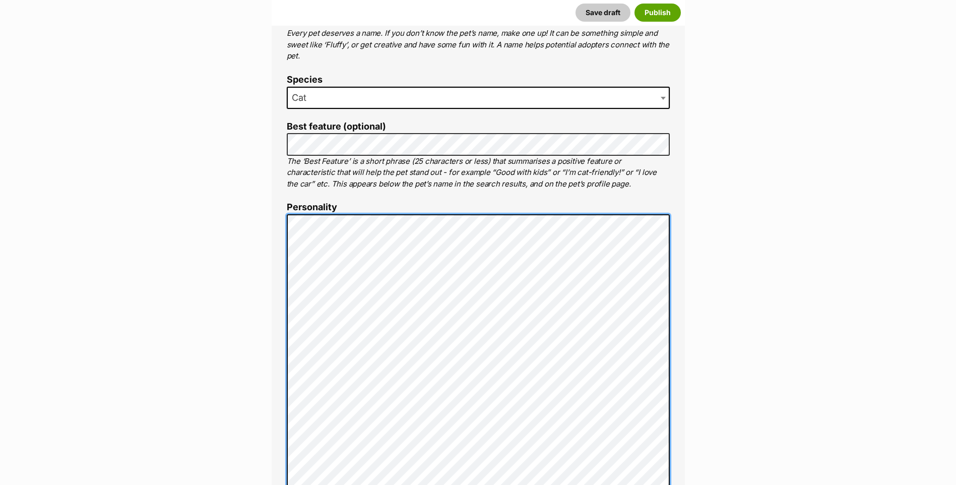
scroll to position [649, 0]
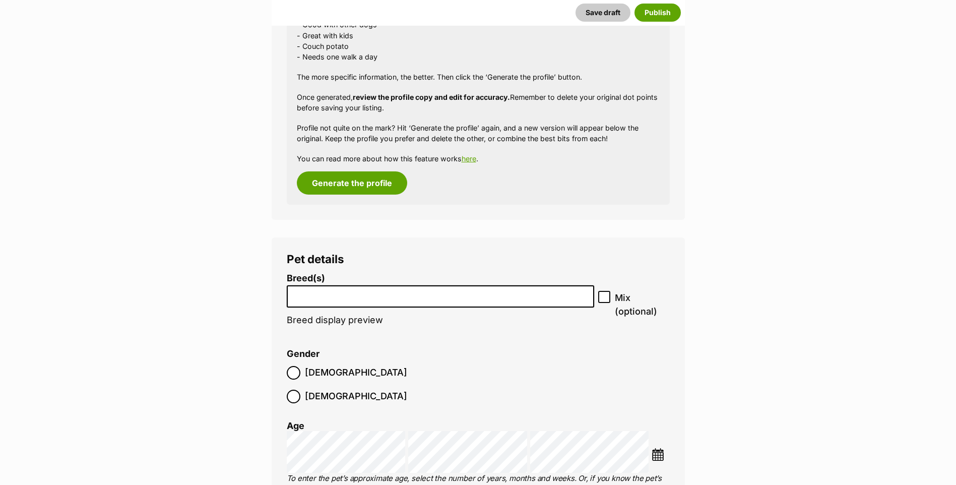
scroll to position [1187, 0]
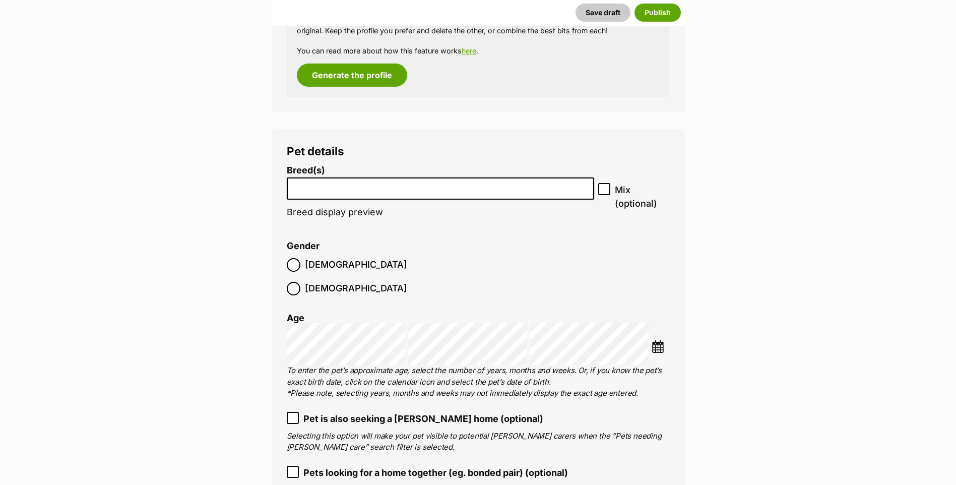
click at [348, 199] on li at bounding box center [440, 188] width 301 height 21
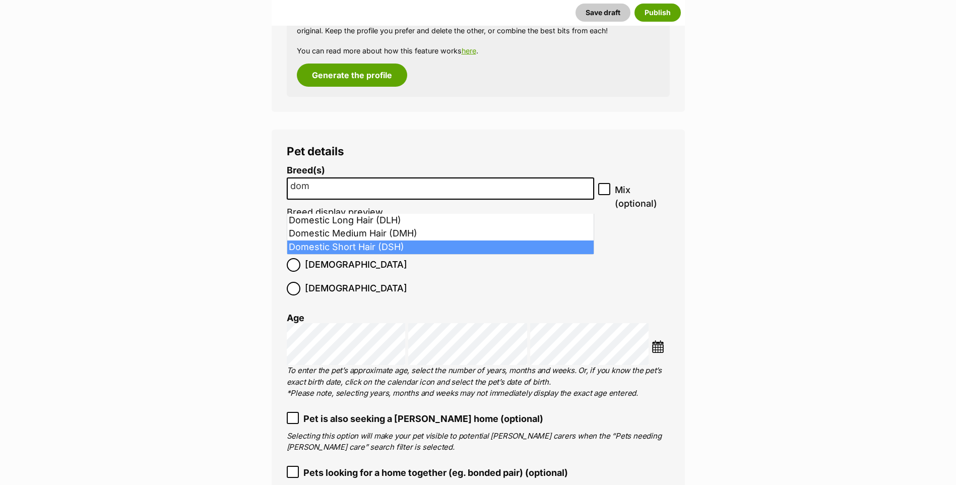
type input "dom"
select select "252102"
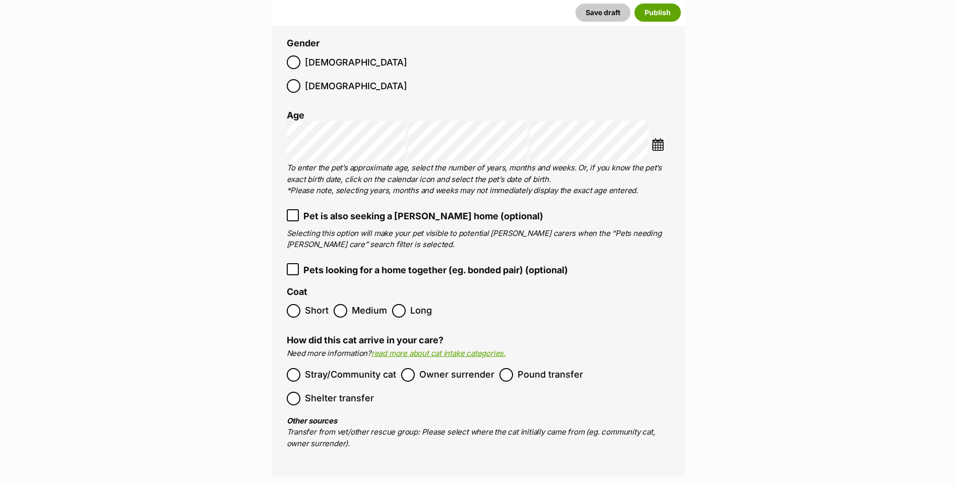
scroll to position [1509, 0]
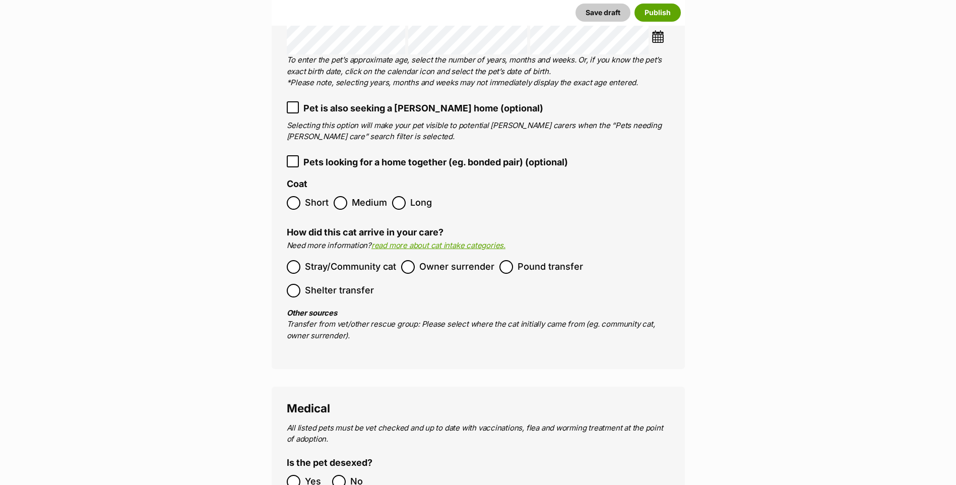
click at [515, 260] on label "Pound transfer" at bounding box center [542, 267] width 84 height 14
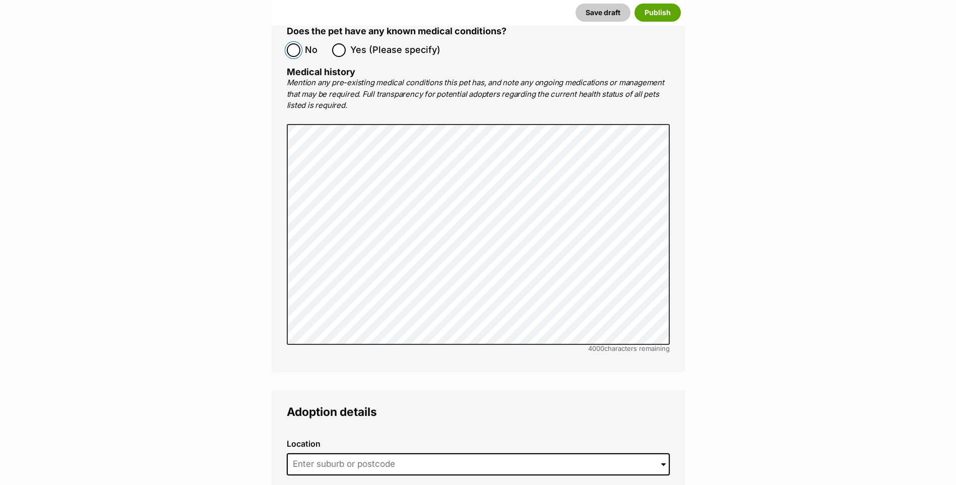
scroll to position [2369, 0]
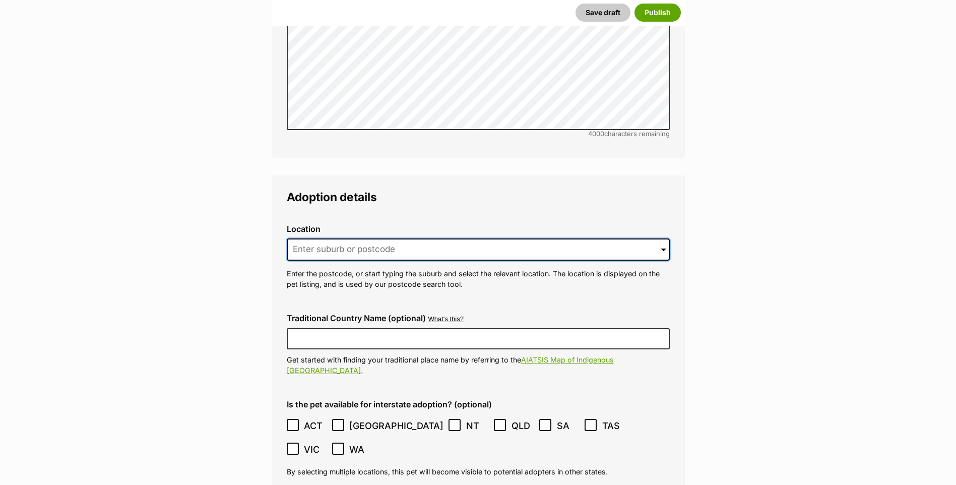
click at [327, 238] on input at bounding box center [478, 249] width 383 height 22
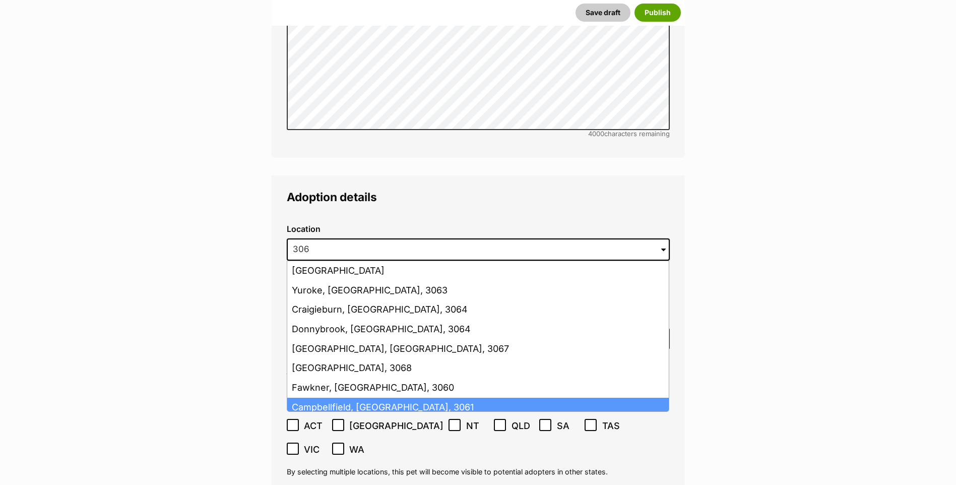
click at [346, 398] on li "Campbellfield, [GEOGRAPHIC_DATA], 3061" at bounding box center [478, 408] width 382 height 20
type input "Campbellfield, [GEOGRAPHIC_DATA], 3061"
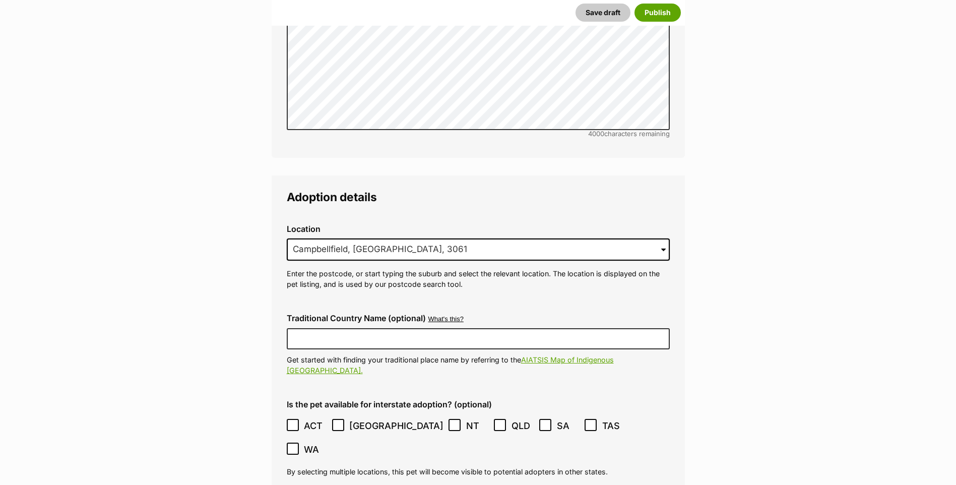
scroll to position [2584, 0]
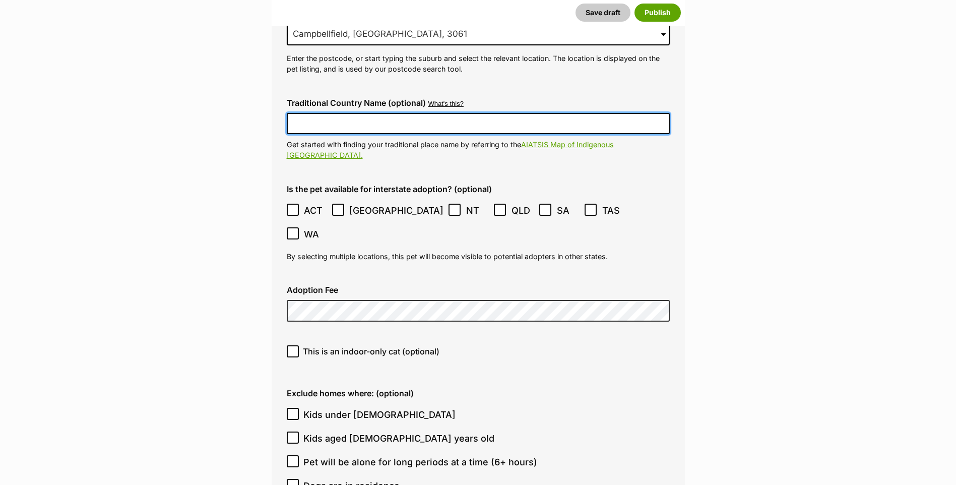
type input "FC201464"
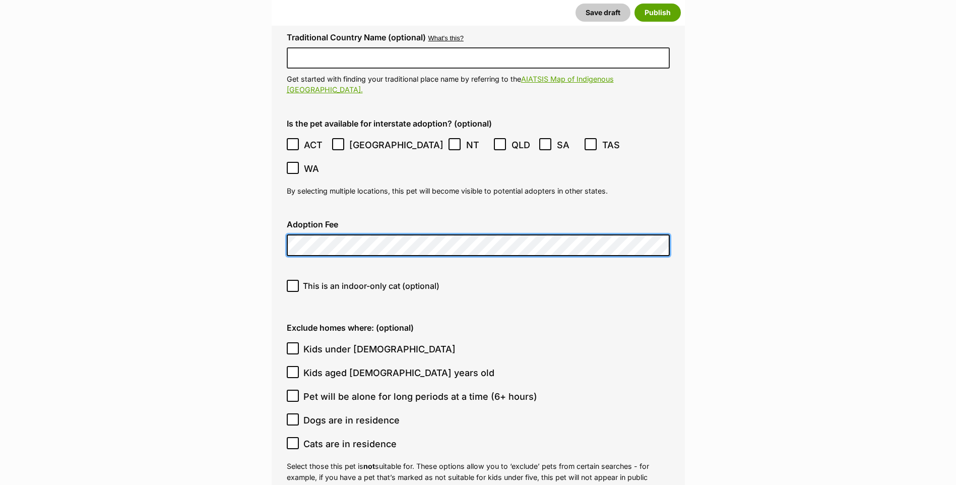
scroll to position [2757, 0]
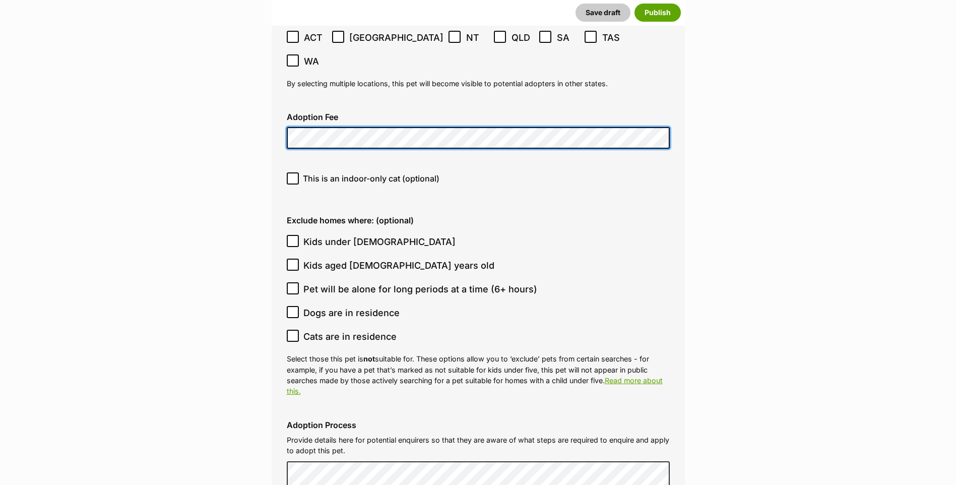
click at [290, 164] on div "This is an indoor-only cat (optional)" at bounding box center [478, 182] width 399 height 36
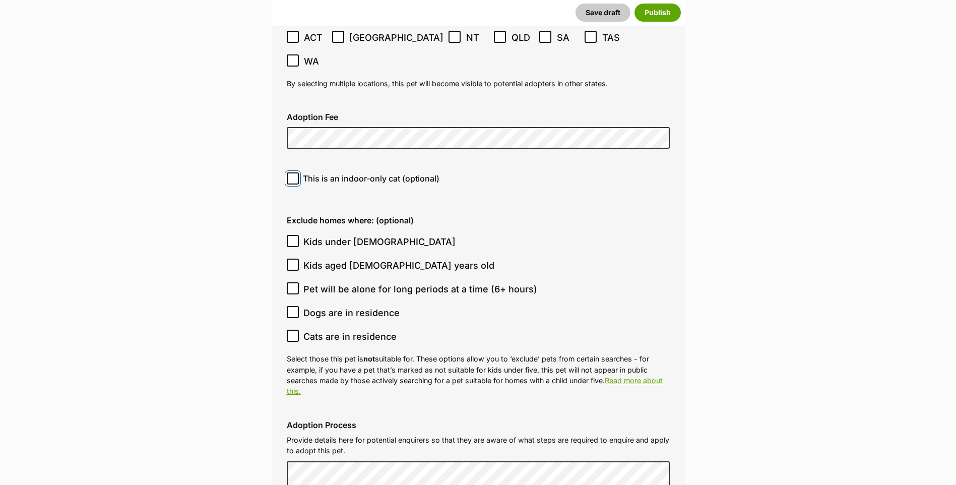
click at [291, 172] on input "This is an indoor-only cat (optional)" at bounding box center [293, 178] width 12 height 12
checkbox input "true"
click at [292, 235] on input "Kids under [DEMOGRAPHIC_DATA]" at bounding box center [293, 241] width 12 height 12
checkbox input "true"
click at [289, 259] on input "Kids aged [DEMOGRAPHIC_DATA] years old" at bounding box center [293, 265] width 12 height 12
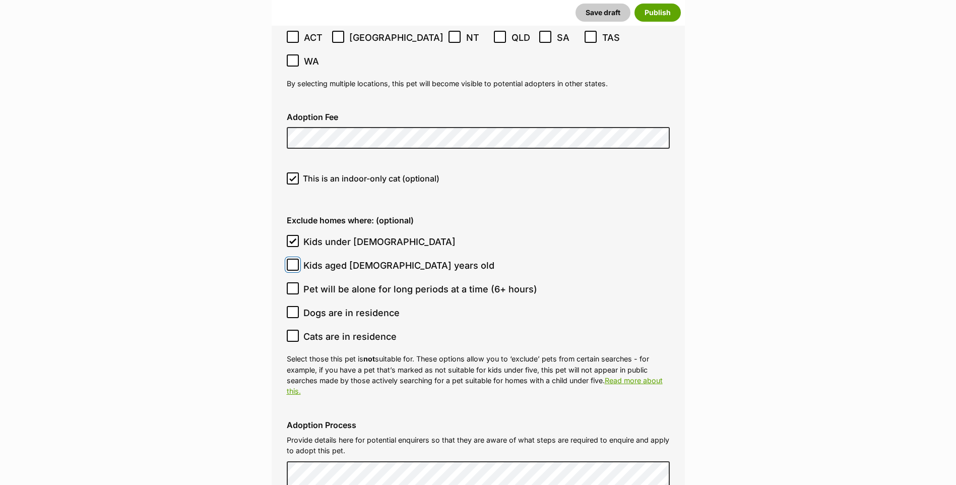
checkbox input "true"
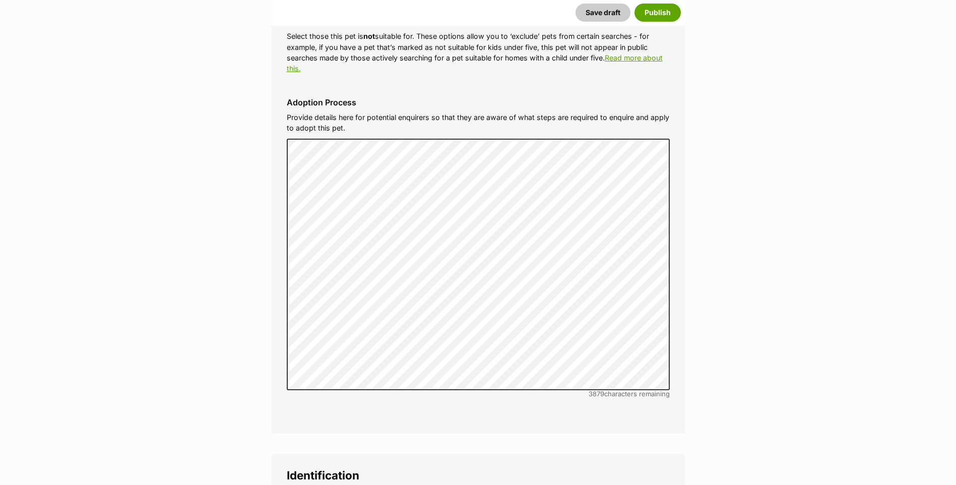
scroll to position [3295, 0]
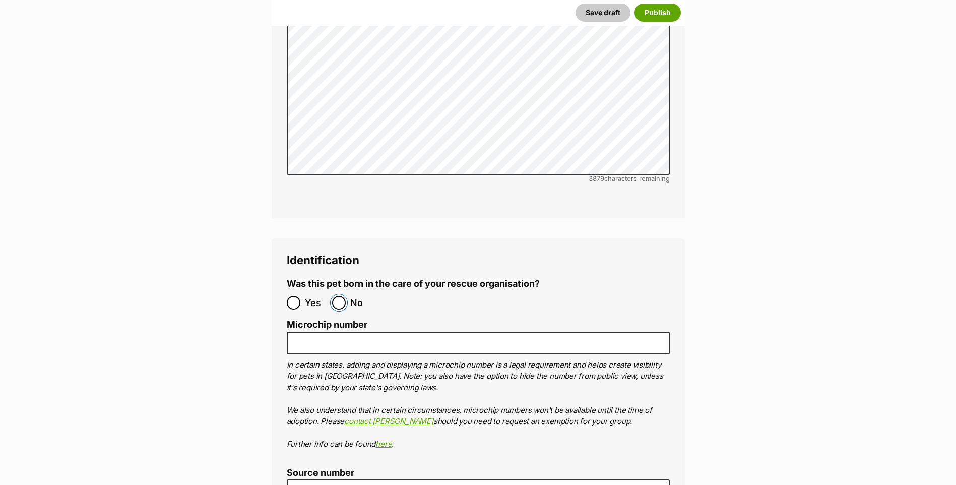
click at [342, 296] on input "No" at bounding box center [339, 303] width 14 height 14
radio input "true"
click at [347, 320] on ol "Microchip number In certain states, adding and displaying a microchip number is…" at bounding box center [478, 385] width 383 height 130
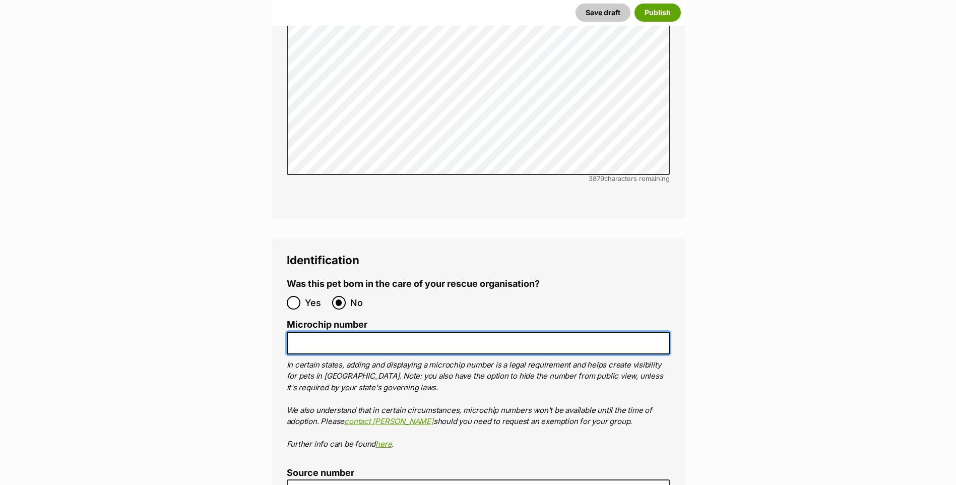
click at [348, 332] on input "Microchip number" at bounding box center [478, 343] width 383 height 23
paste input "956000018442299"
type input "956000018442299"
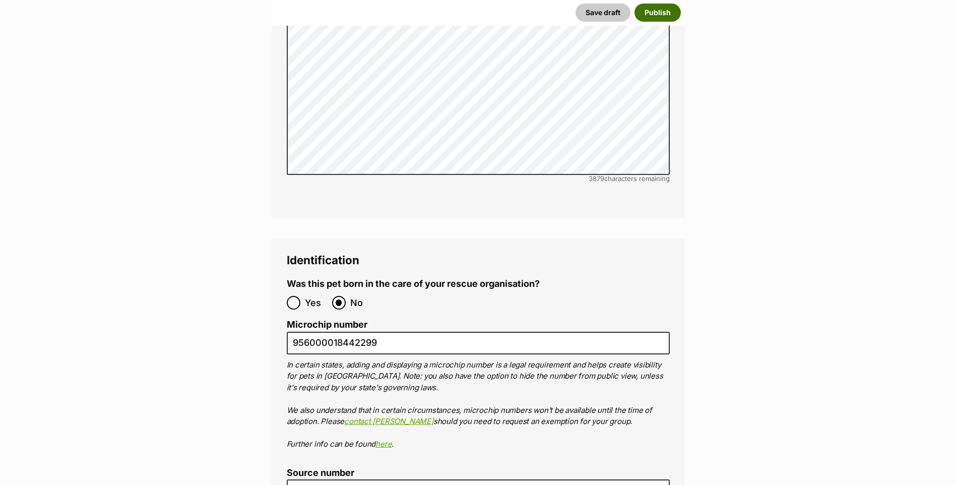
click at [654, 11] on button "Publish" at bounding box center [658, 13] width 46 height 18
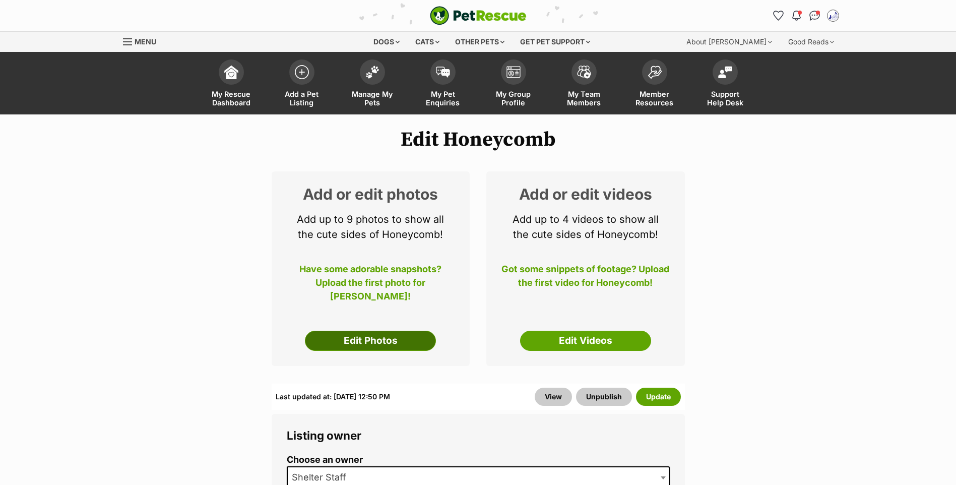
click at [354, 351] on link "Edit Photos" at bounding box center [370, 341] width 131 height 20
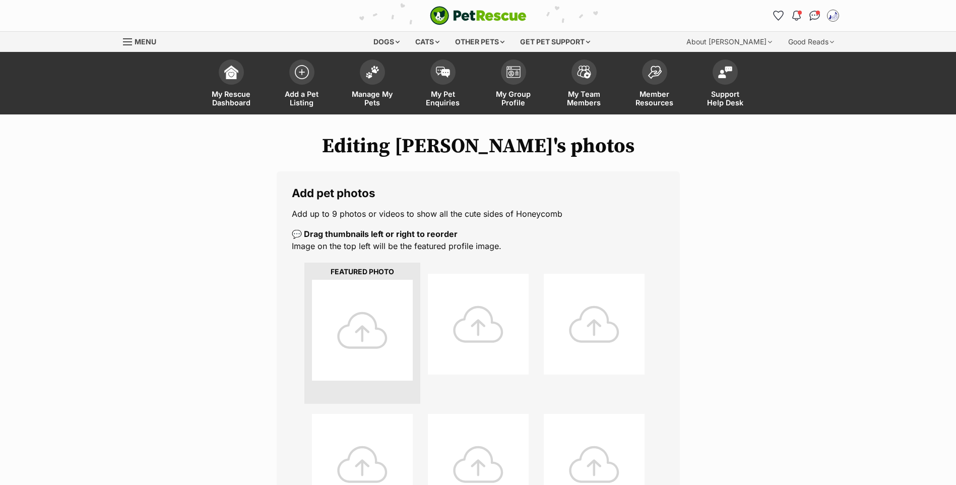
click at [357, 322] on div at bounding box center [362, 330] width 101 height 101
click at [382, 302] on div at bounding box center [362, 330] width 101 height 101
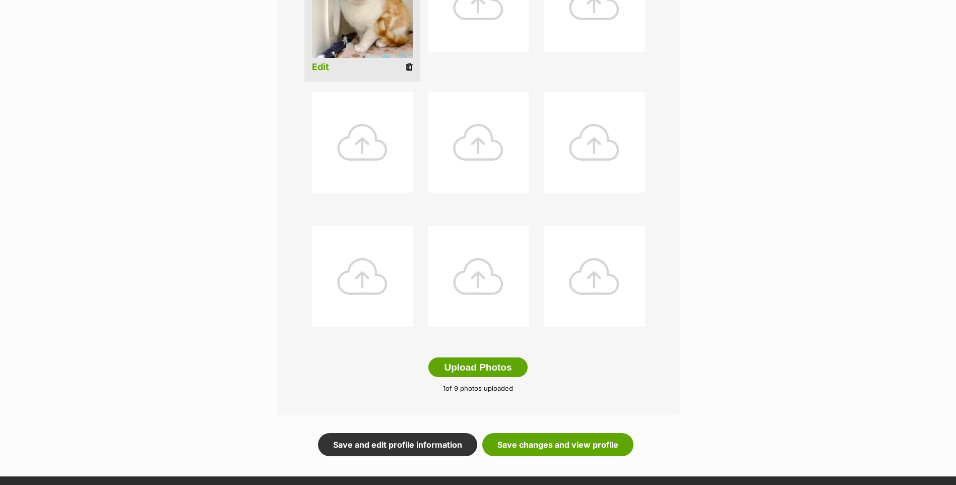
scroll to position [538, 0]
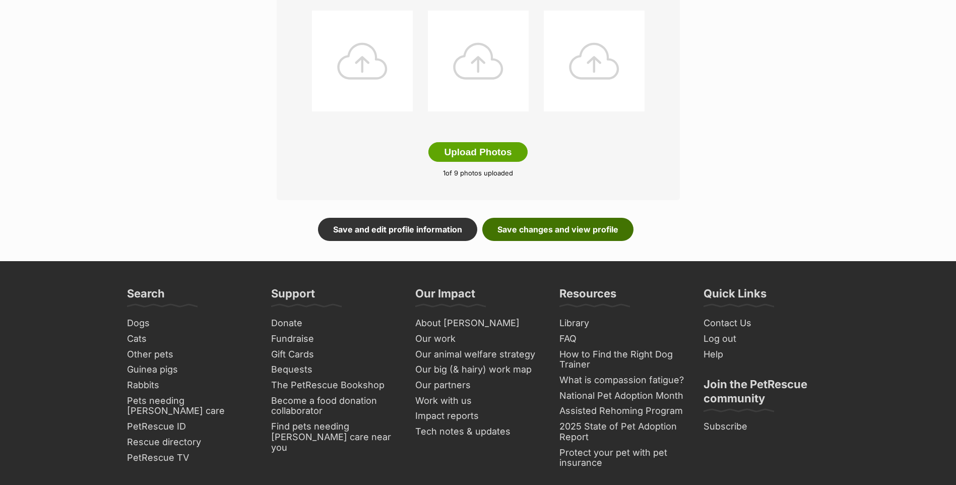
click at [582, 241] on link "Save changes and view profile" at bounding box center [557, 229] width 151 height 23
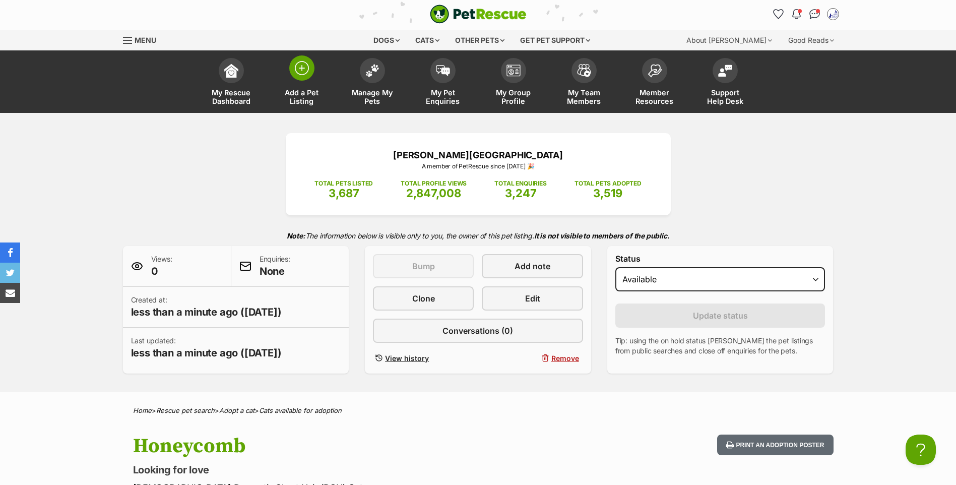
click at [298, 76] on span at bounding box center [301, 67] width 25 height 25
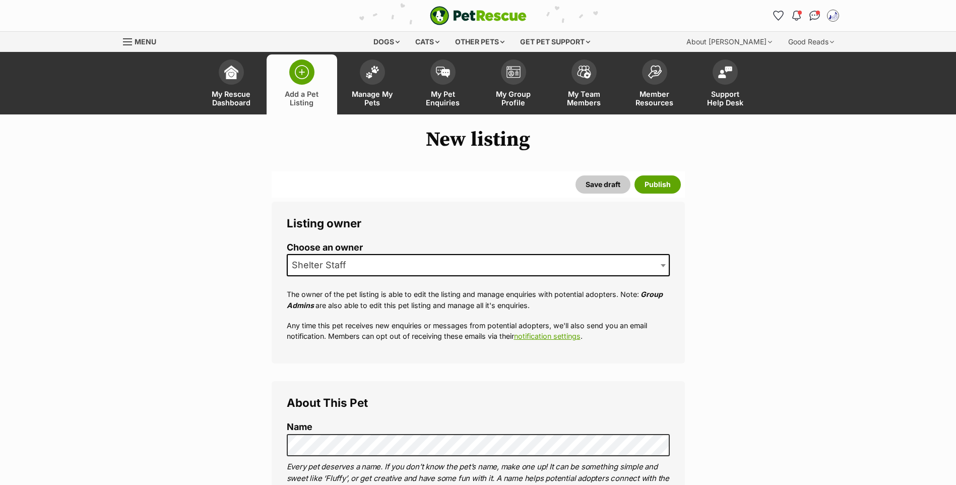
scroll to position [323, 0]
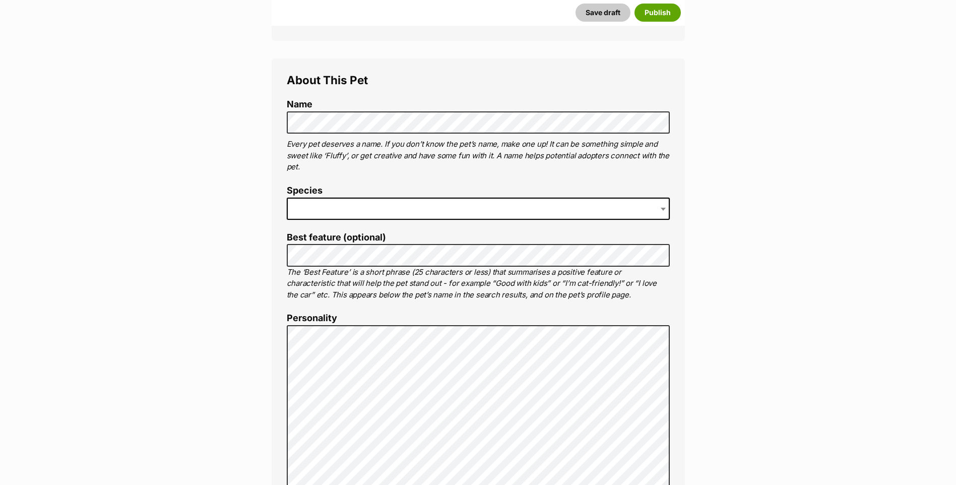
click at [364, 220] on span at bounding box center [478, 209] width 383 height 22
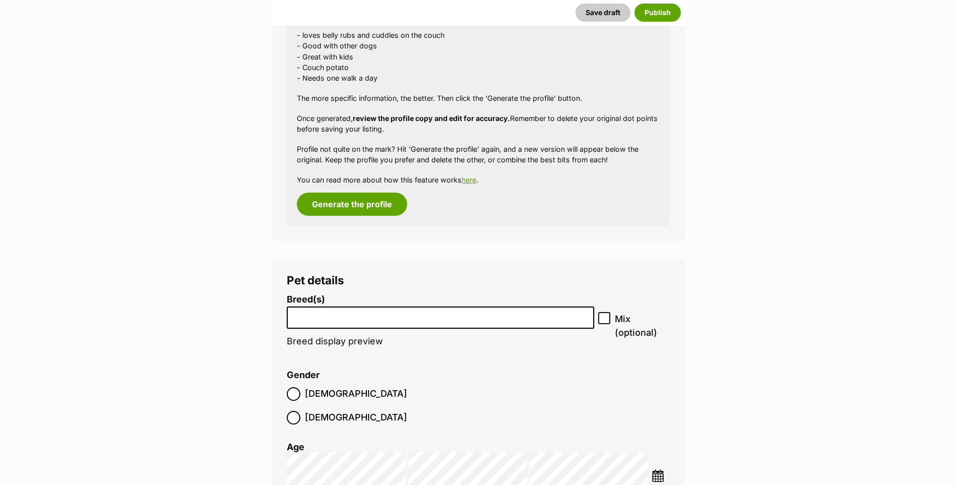
scroll to position [1092, 0]
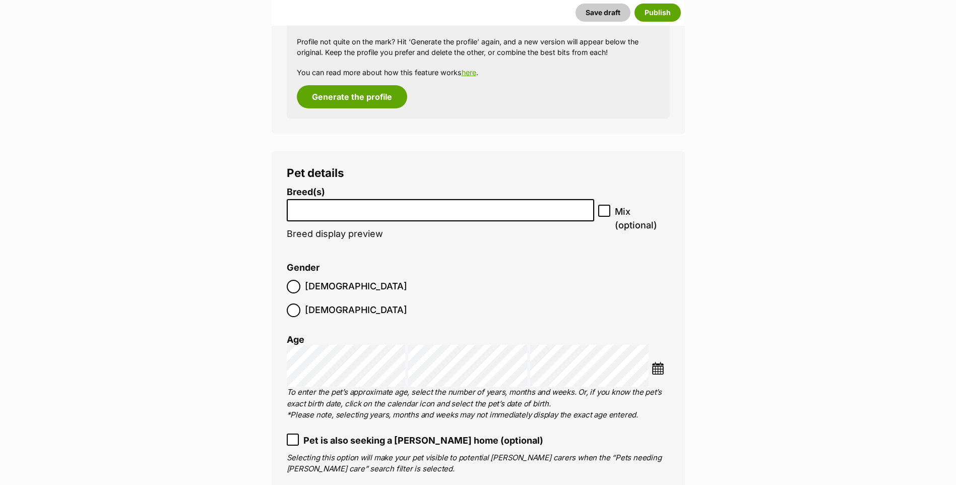
click at [331, 221] on li at bounding box center [440, 210] width 301 height 21
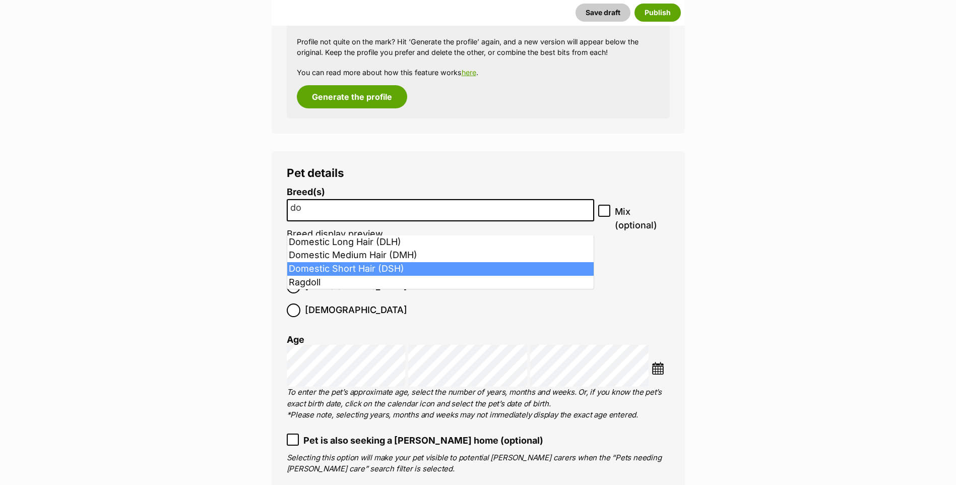
type input "do"
select select "252102"
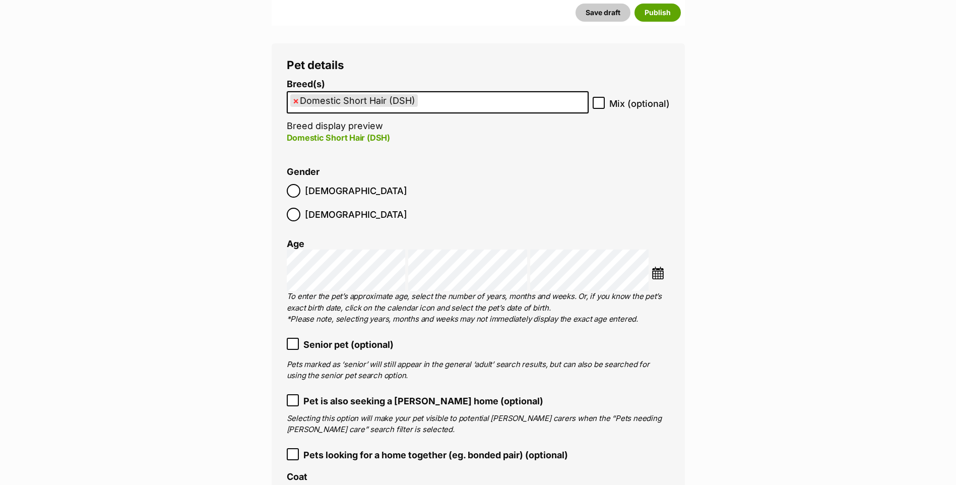
scroll to position [1307, 0]
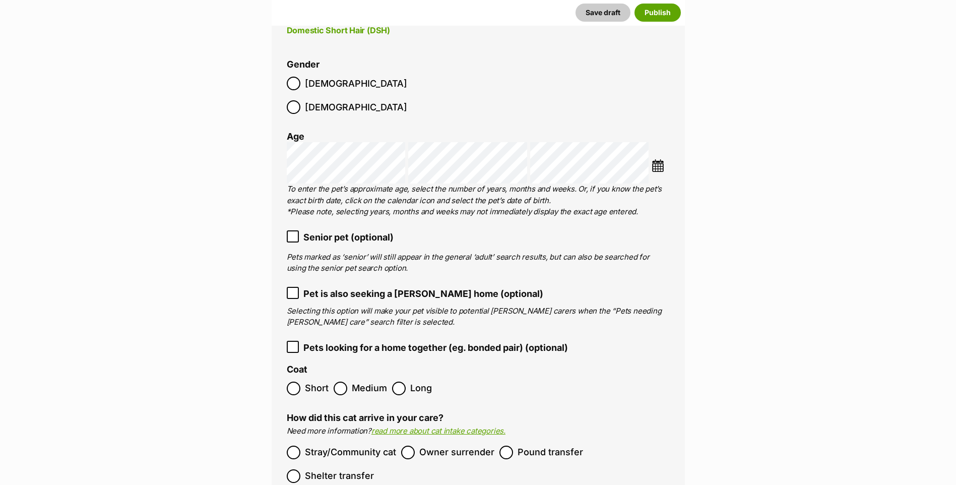
click at [295, 233] on icon at bounding box center [292, 236] width 7 height 7
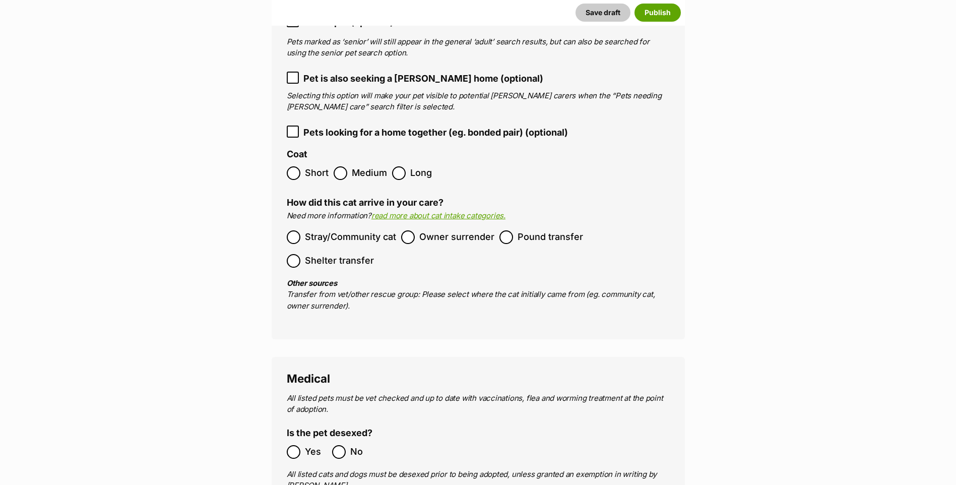
click at [496, 227] on ol "Stray/Community cat Owner surrender Pound transfer Shelter transfer" at bounding box center [478, 248] width 383 height 47
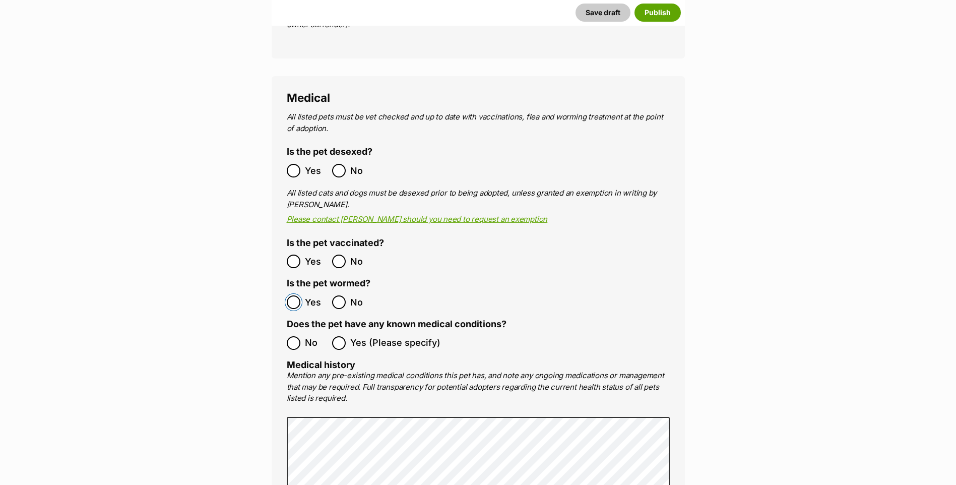
scroll to position [1952, 0]
